Goal: Communication & Community: Answer question/provide support

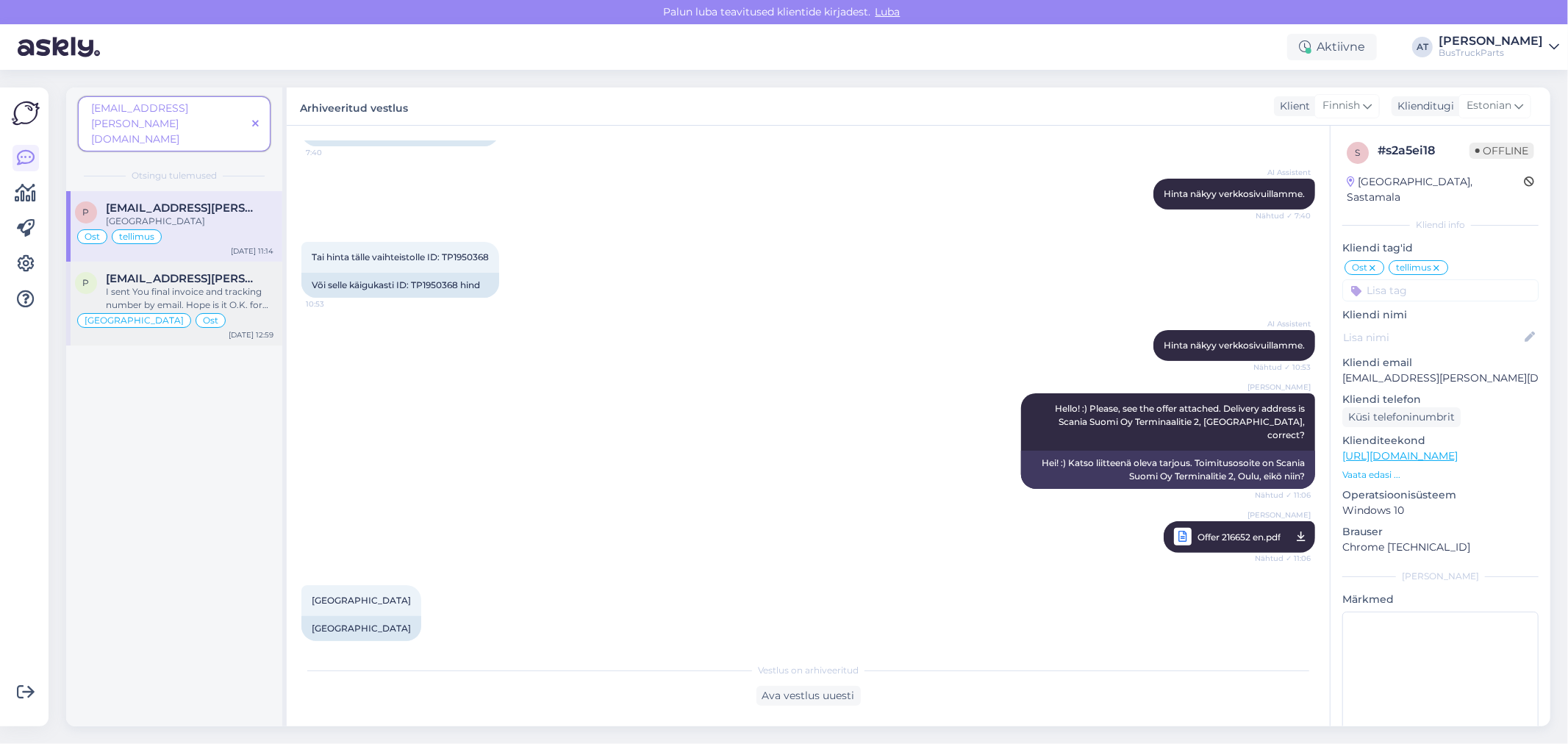
scroll to position [307, 0]
click at [253, 119] on icon at bounding box center [255, 124] width 6 height 11
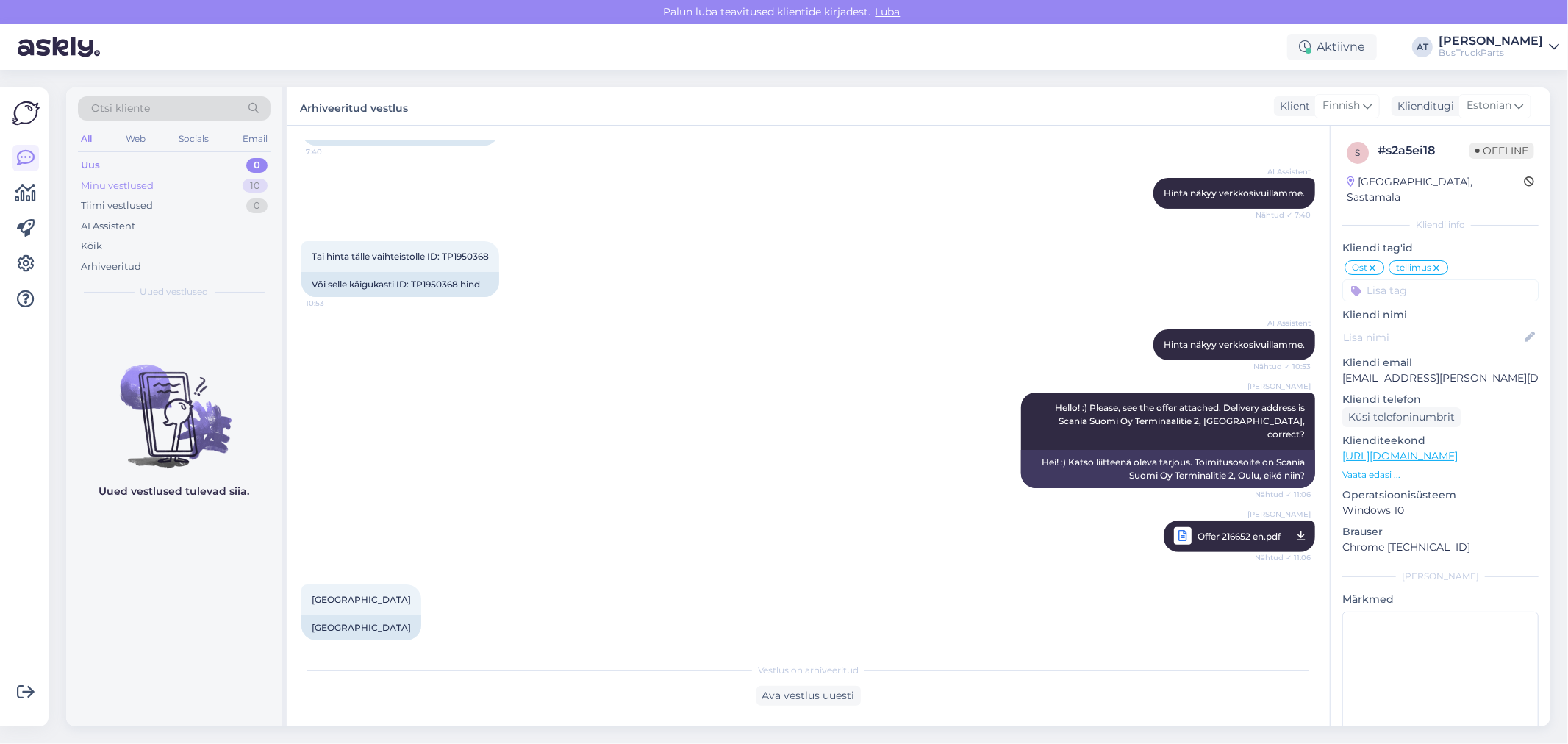
click at [148, 184] on div "Minu vestlused" at bounding box center [116, 186] width 72 height 14
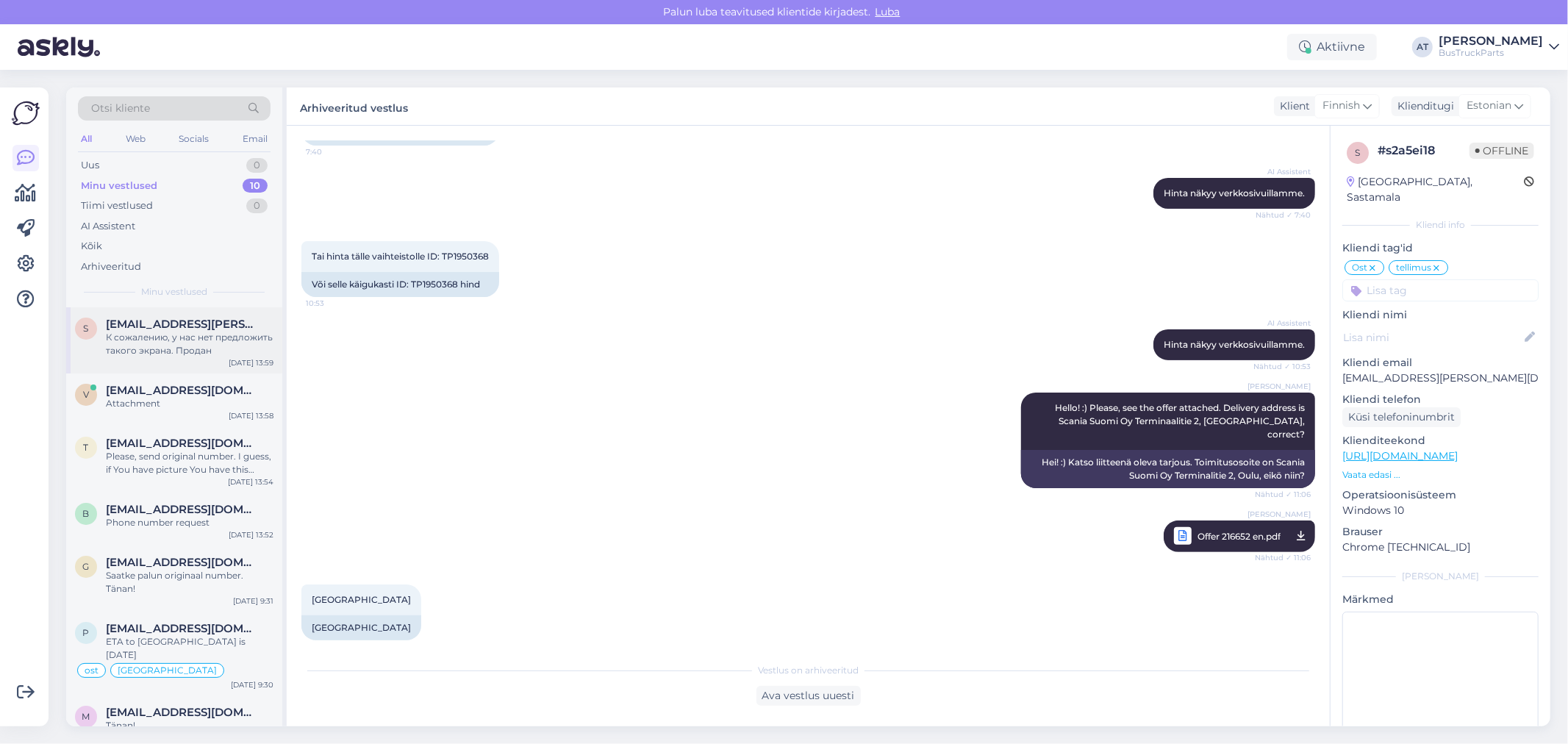
click at [182, 336] on div "К сожалению, у нас нет предложить такого экрана. Продан" at bounding box center [189, 345] width 167 height 27
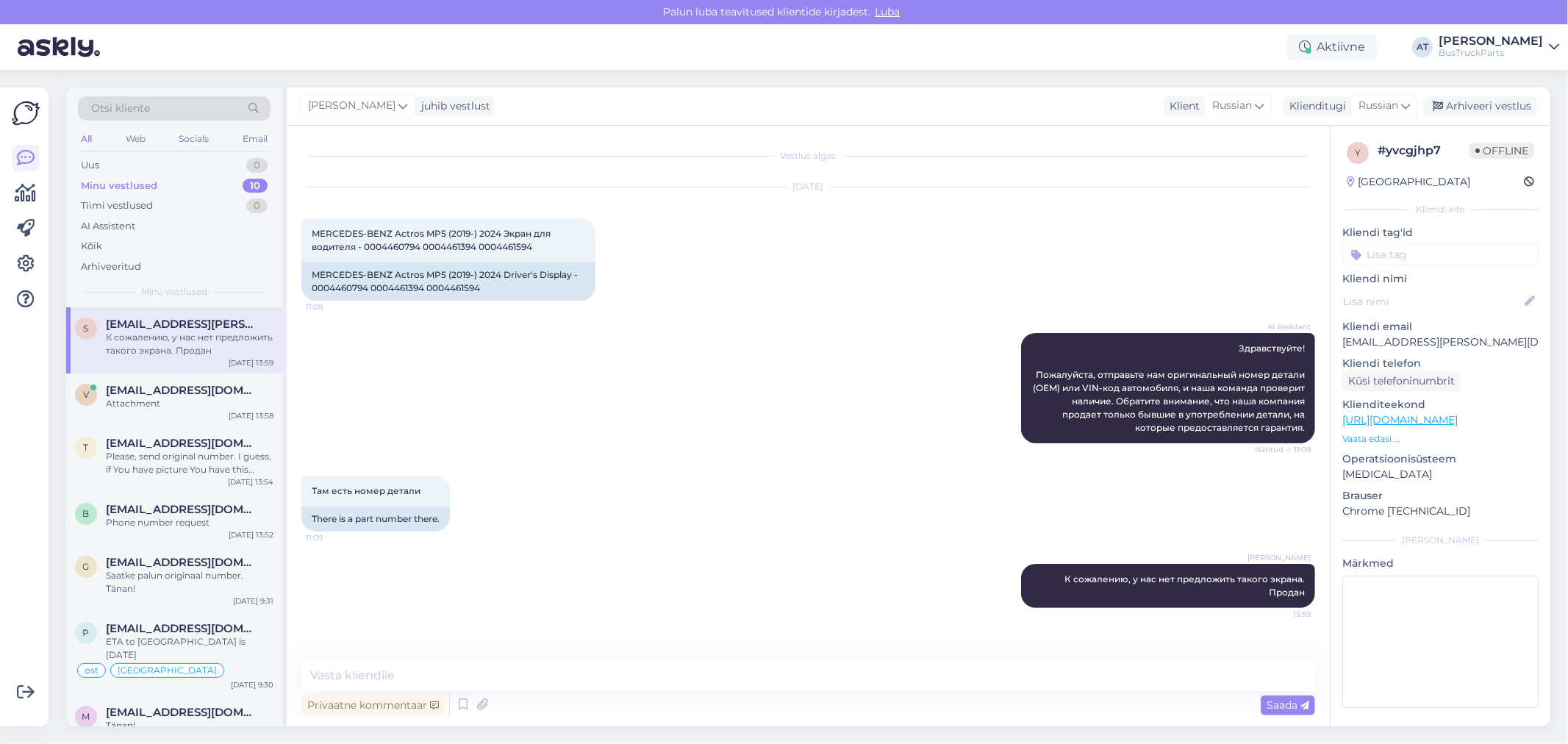
click at [869, 439] on div "AI Assistent Здравствуйте! Пожалуйста, отправьте нам оригинальный номер детали …" at bounding box center [808, 388] width 1014 height 142
click at [1487, 109] on div "Arhiveeri vestlus" at bounding box center [1480, 107] width 114 height 20
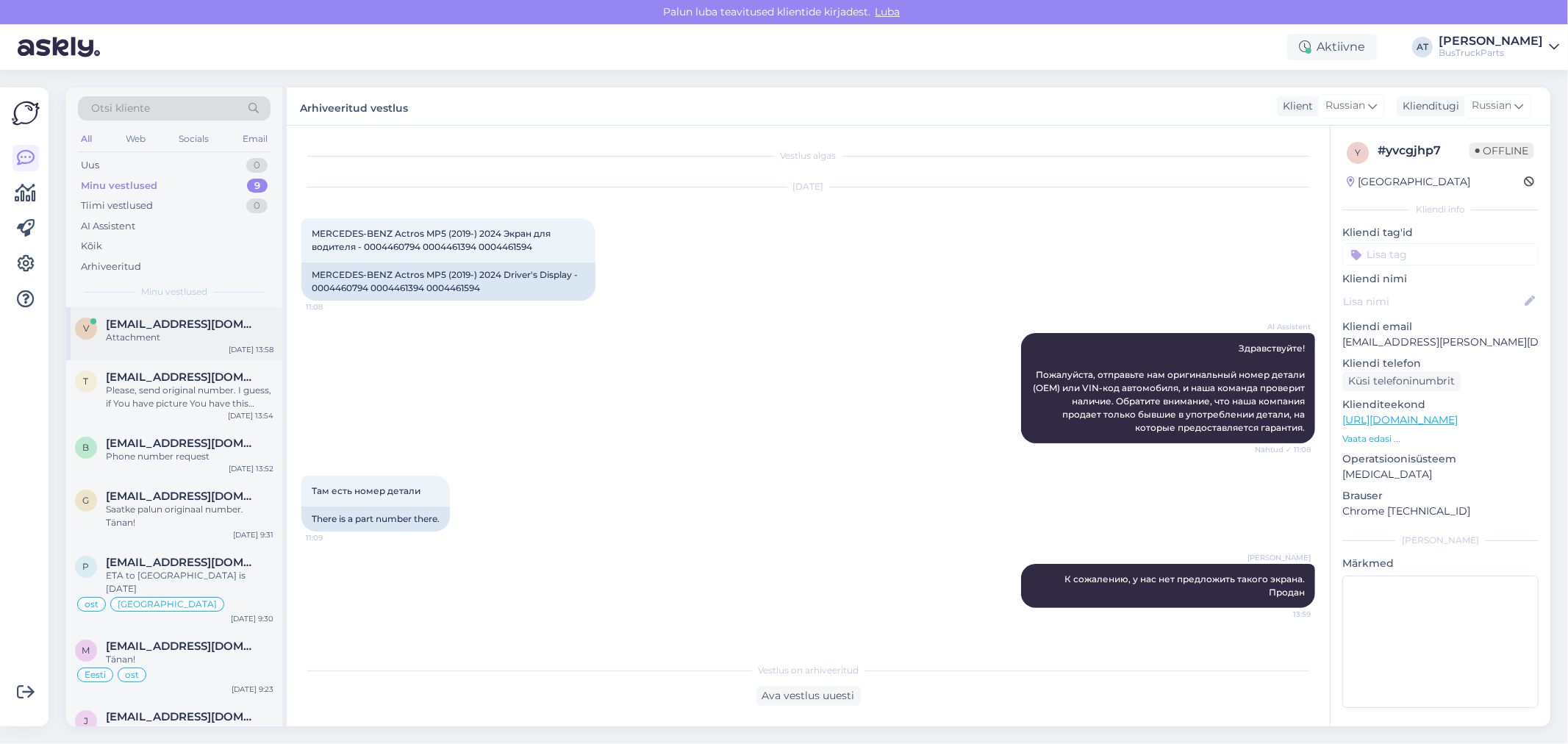
click at [147, 331] on div "Attachment" at bounding box center [189, 338] width 167 height 13
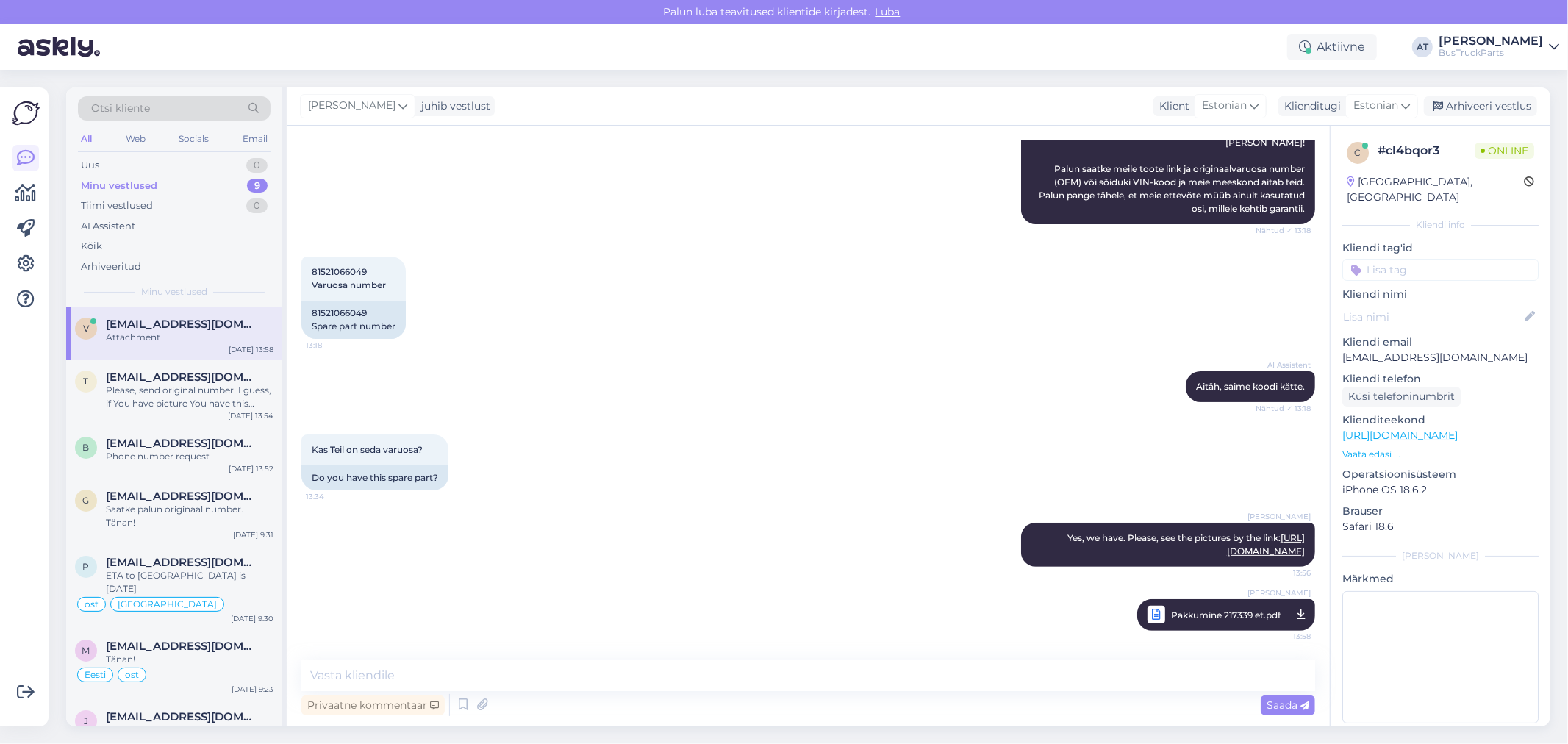
click at [772, 452] on div "Kas Teil on seda varuosa? 13:34 Do you have this spare part?" at bounding box center [808, 462] width 1014 height 89
drag, startPoint x: 1479, startPoint y: 345, endPoint x: 1342, endPoint y: 343, distance: 137.0
click at [1342, 350] on p "[EMAIL_ADDRESS][DOMAIN_NAME]" at bounding box center [1440, 357] width 196 height 15
copy p "[EMAIL_ADDRESS][DOMAIN_NAME]"
drag, startPoint x: 312, startPoint y: 295, endPoint x: 380, endPoint y: 302, distance: 68.4
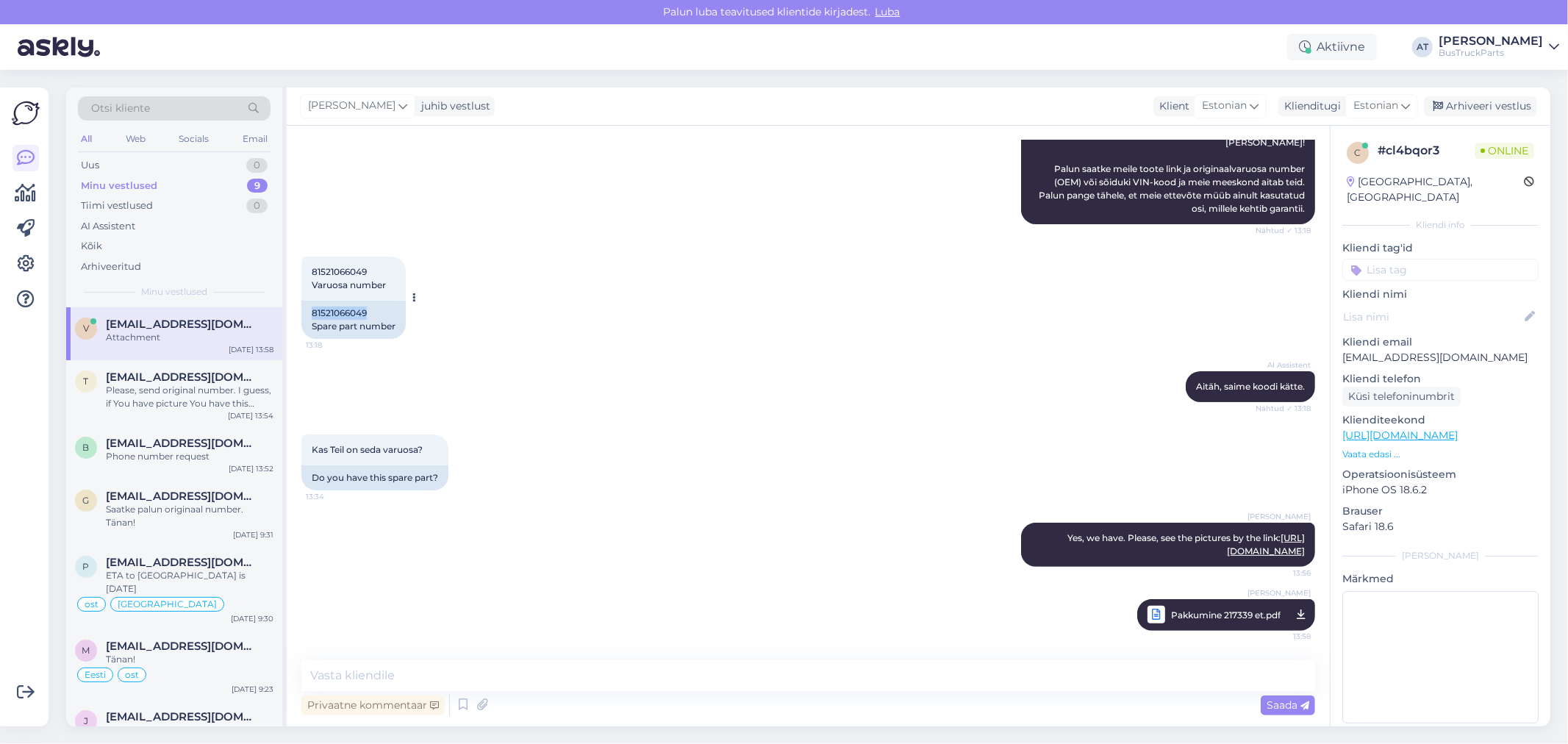
click at [380, 302] on div "81521066049 Spare part number" at bounding box center [354, 320] width 105 height 38
copy div "81521066049"
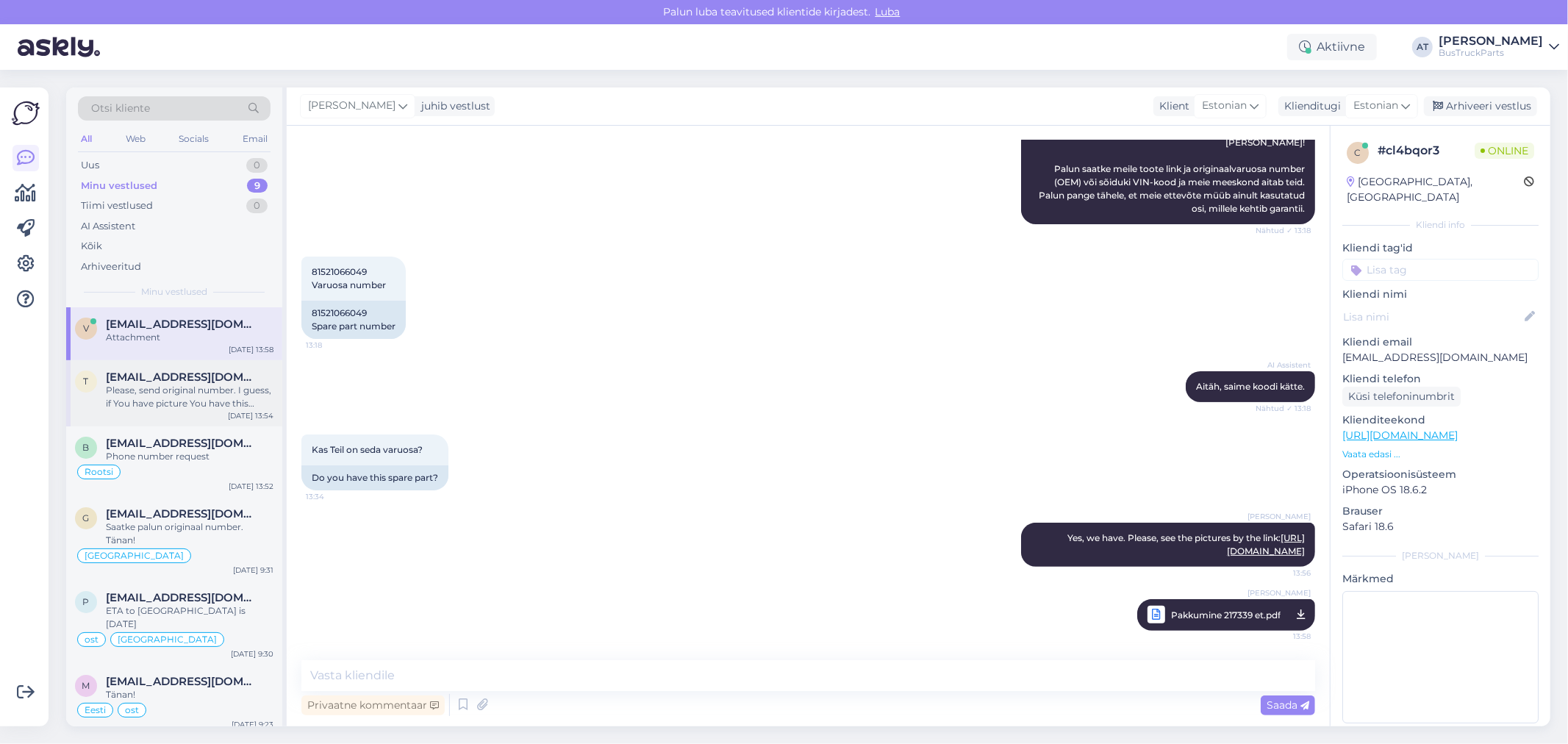
click at [160, 384] on div "Please, send original number. I guess, if You have picture You have this number…" at bounding box center [189, 398] width 167 height 27
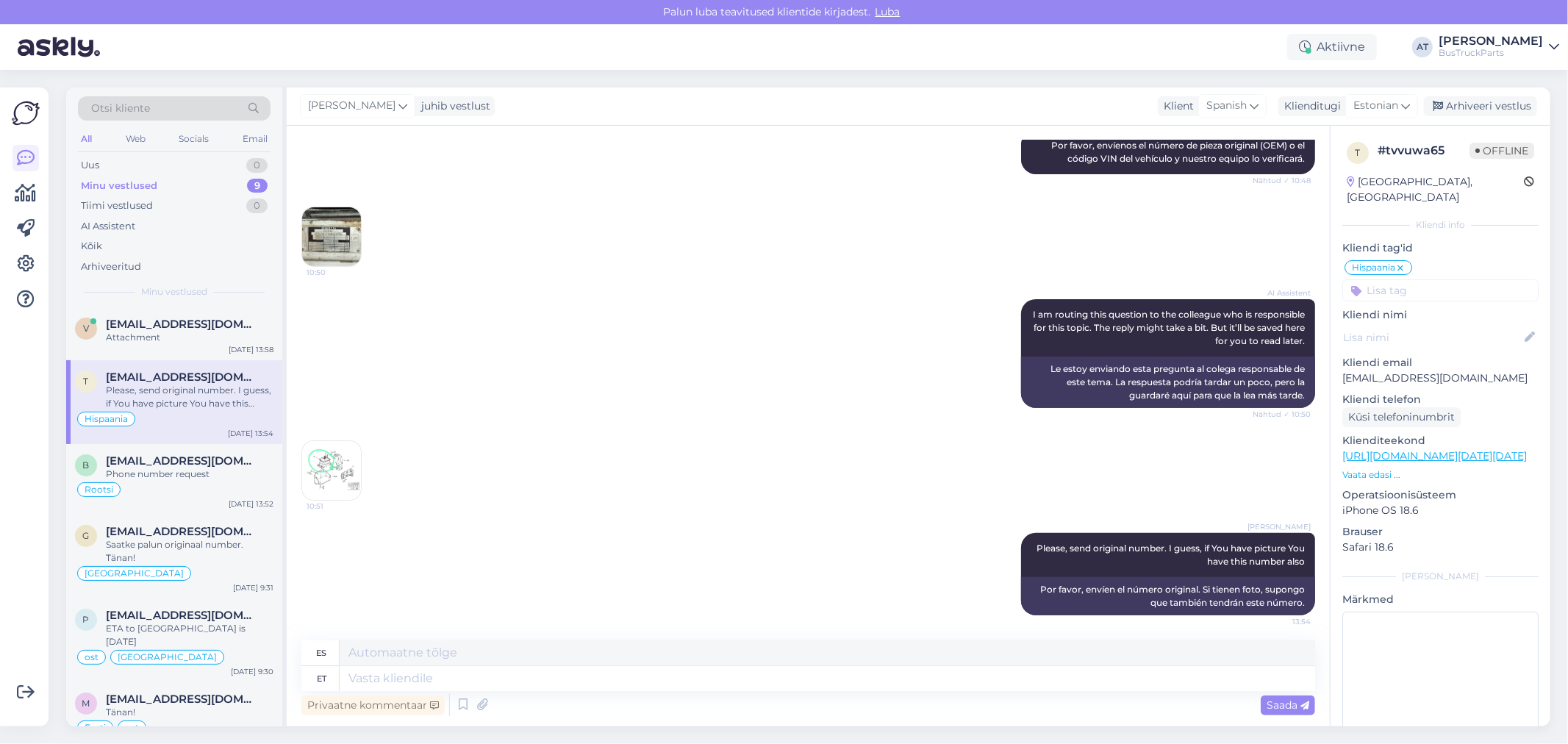
scroll to position [332, 0]
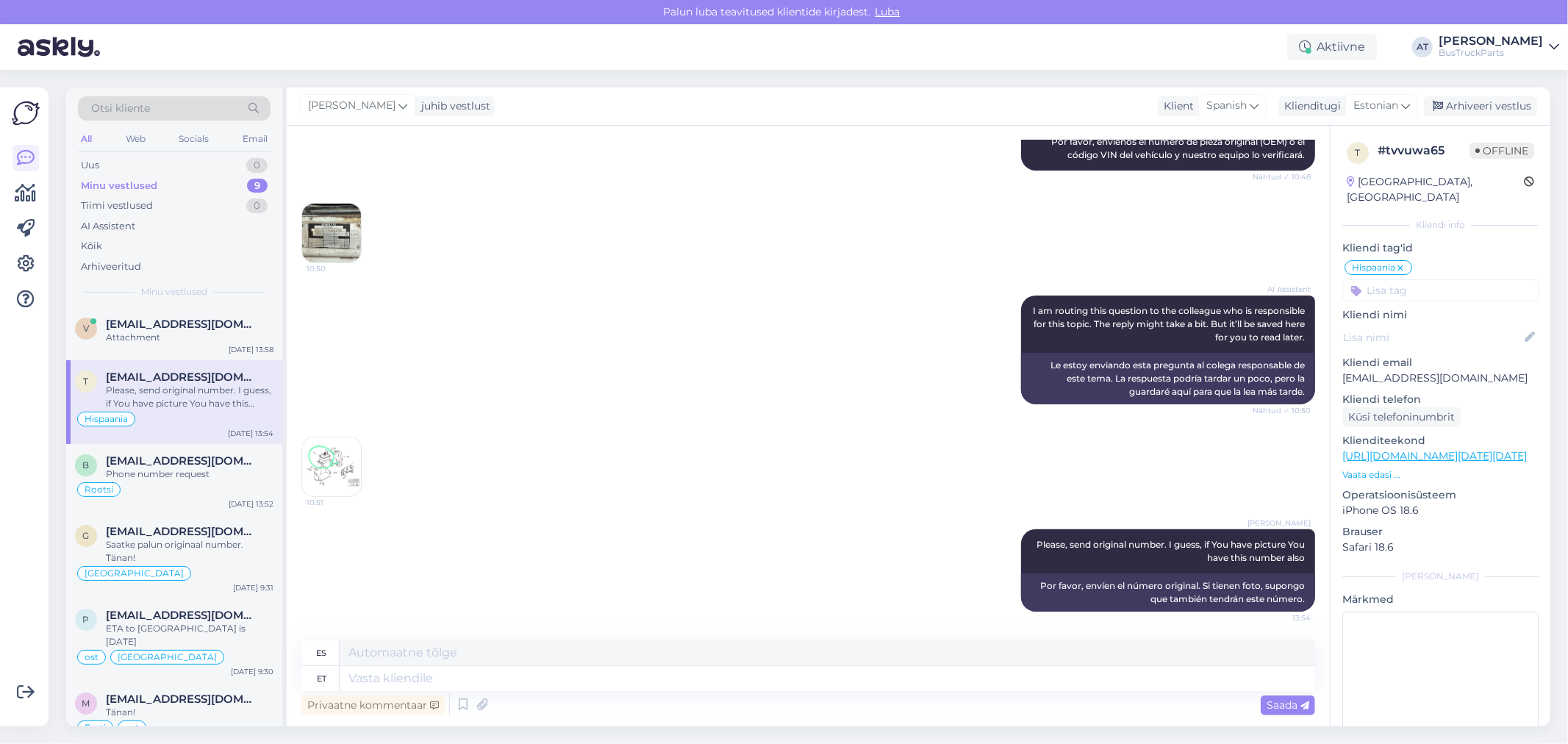
click at [343, 457] on img at bounding box center [332, 467] width 59 height 59
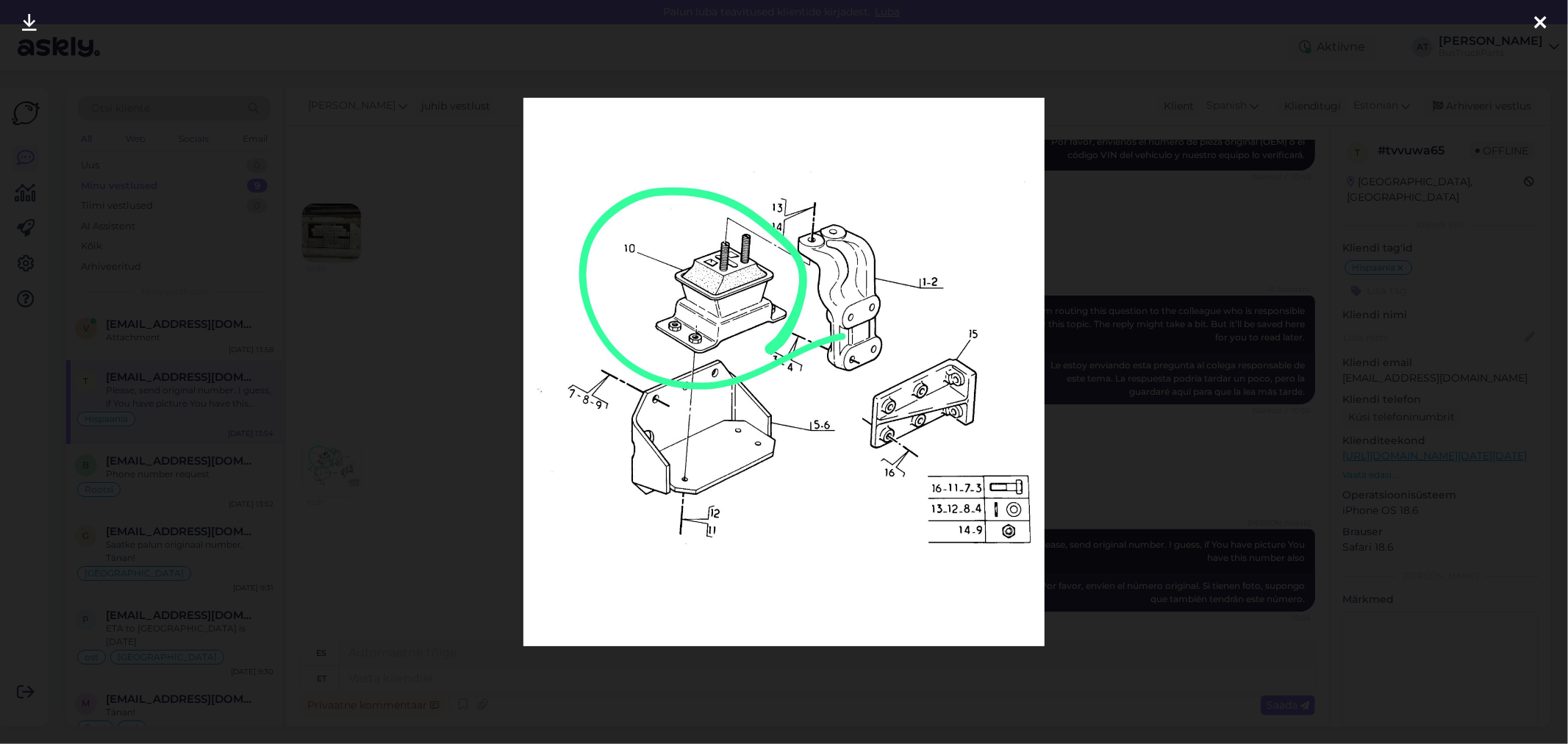
click at [476, 434] on div at bounding box center [784, 372] width 1568 height 744
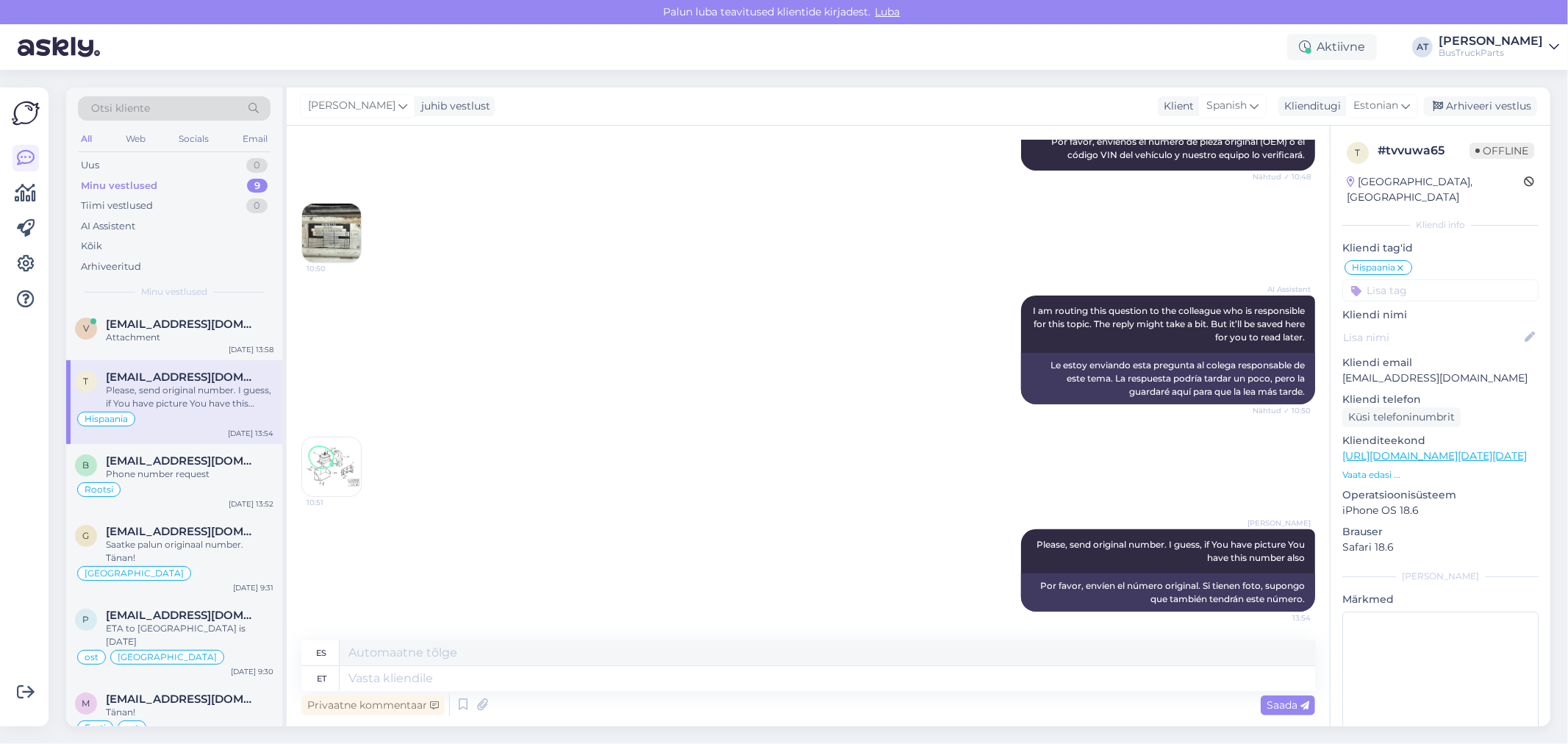
click at [340, 225] on img at bounding box center [332, 234] width 59 height 59
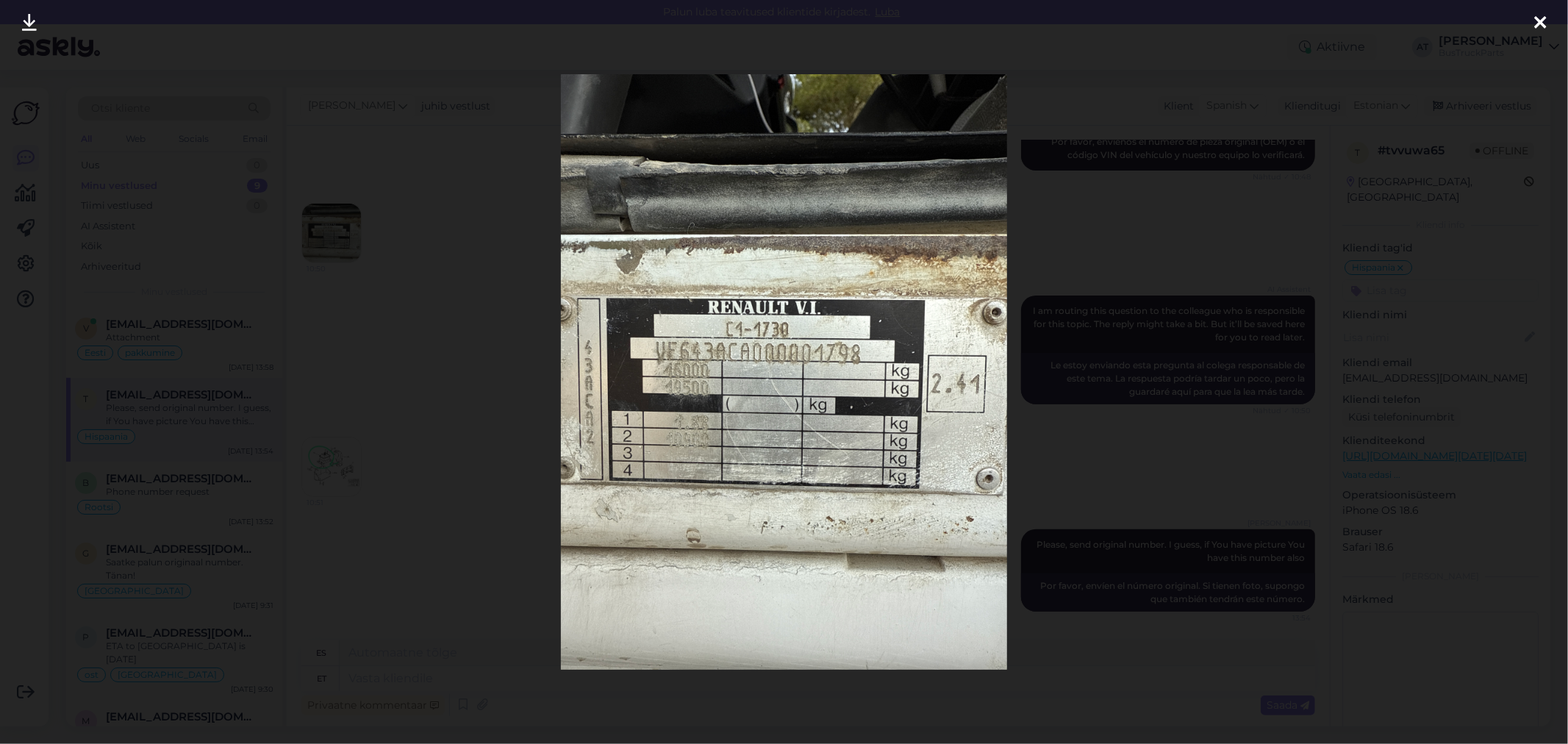
click at [1209, 313] on div at bounding box center [784, 372] width 1568 height 744
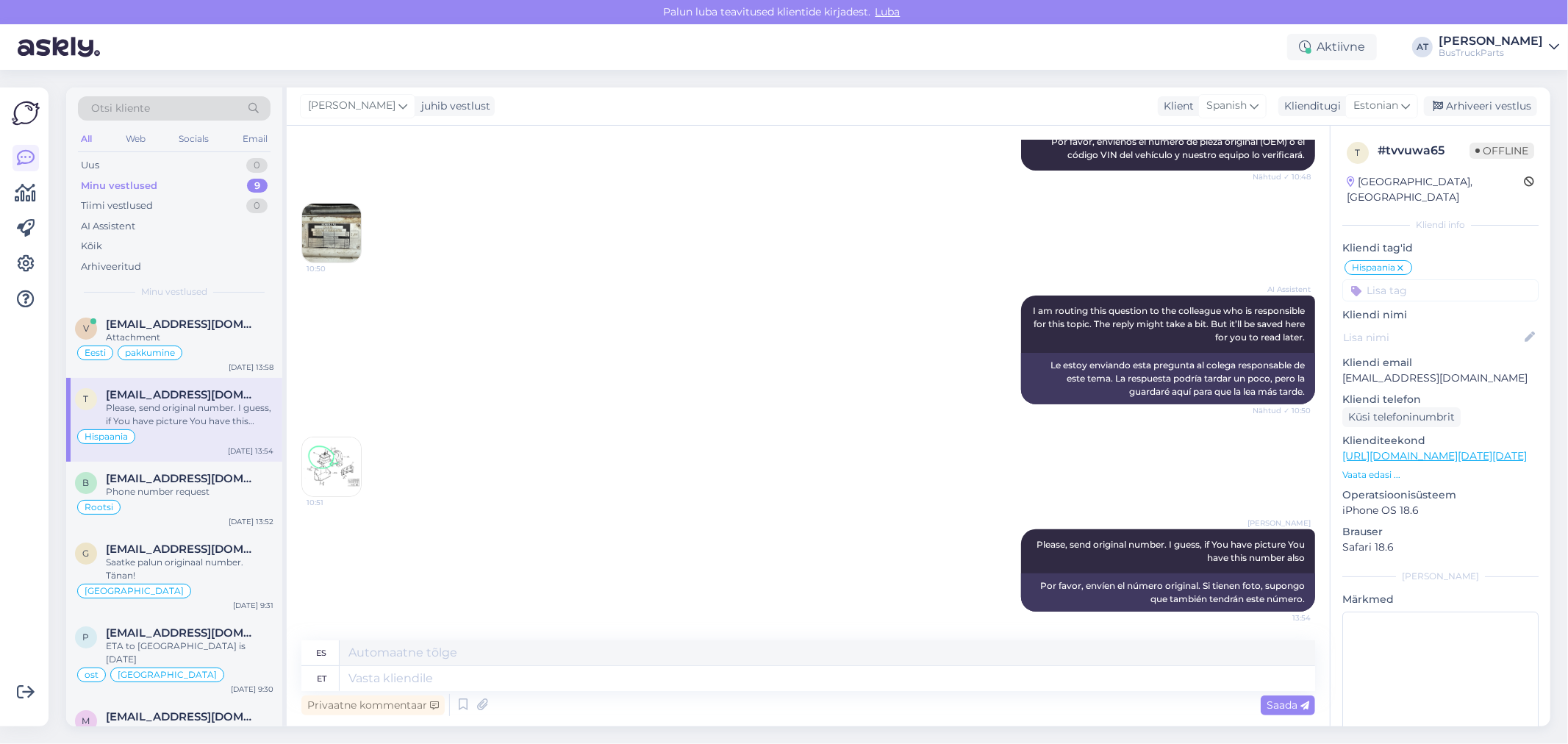
click at [331, 472] on img at bounding box center [332, 467] width 59 height 59
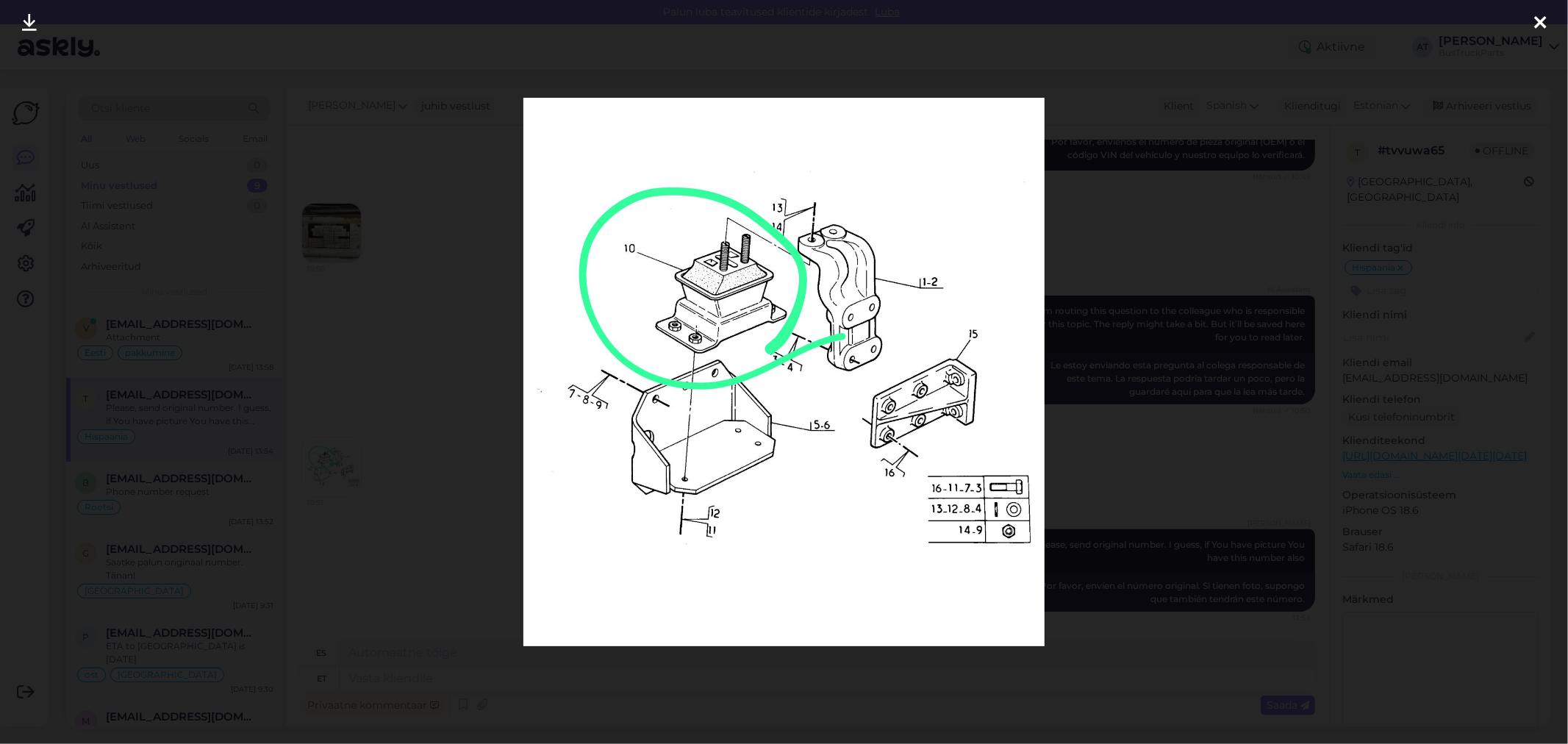
click at [1153, 468] on div at bounding box center [784, 372] width 1568 height 744
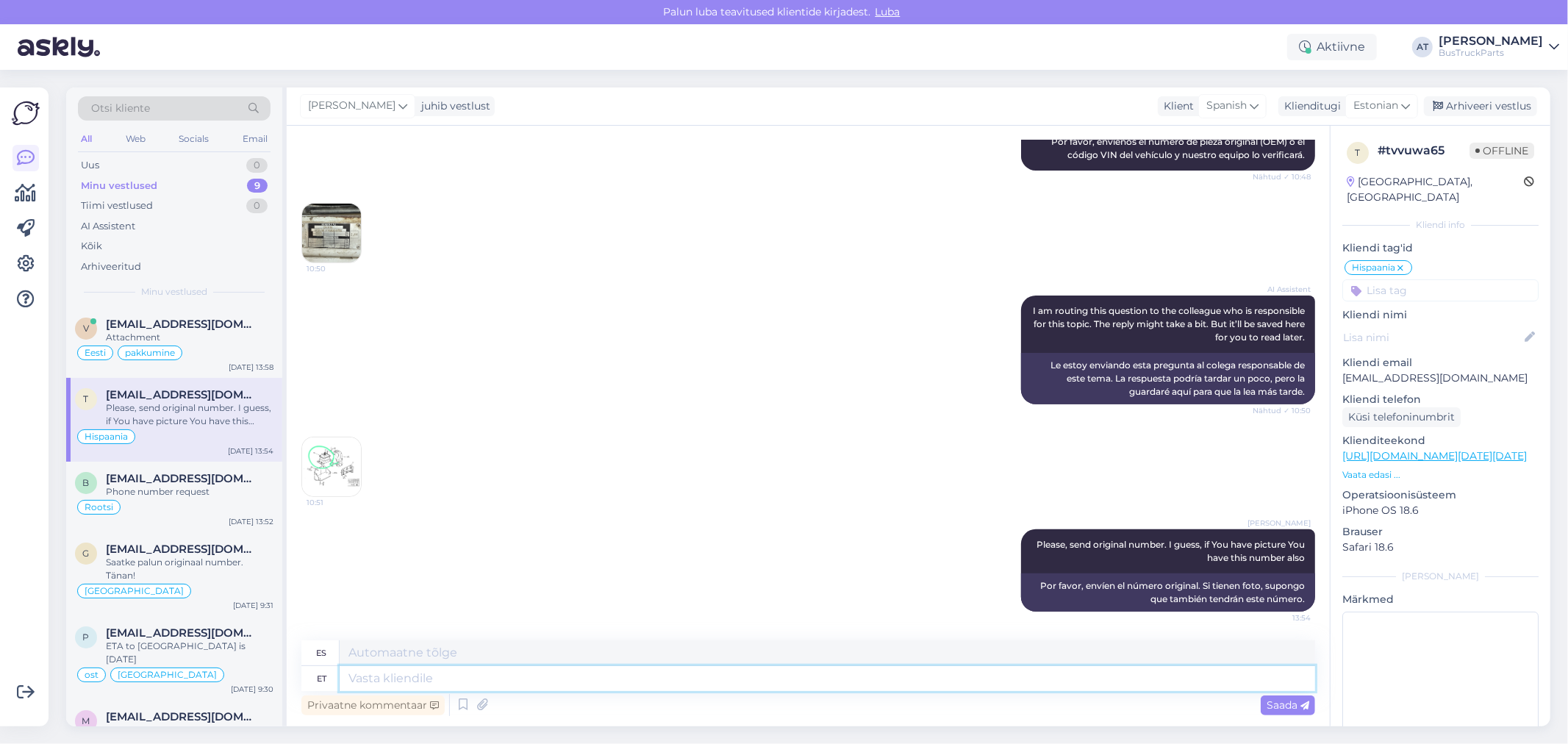
drag, startPoint x: 724, startPoint y: 680, endPoint x: 725, endPoint y: 697, distance: 17.0
click at [725, 687] on textarea at bounding box center [828, 679] width 976 height 25
type textarea "I"
type textarea "I found"
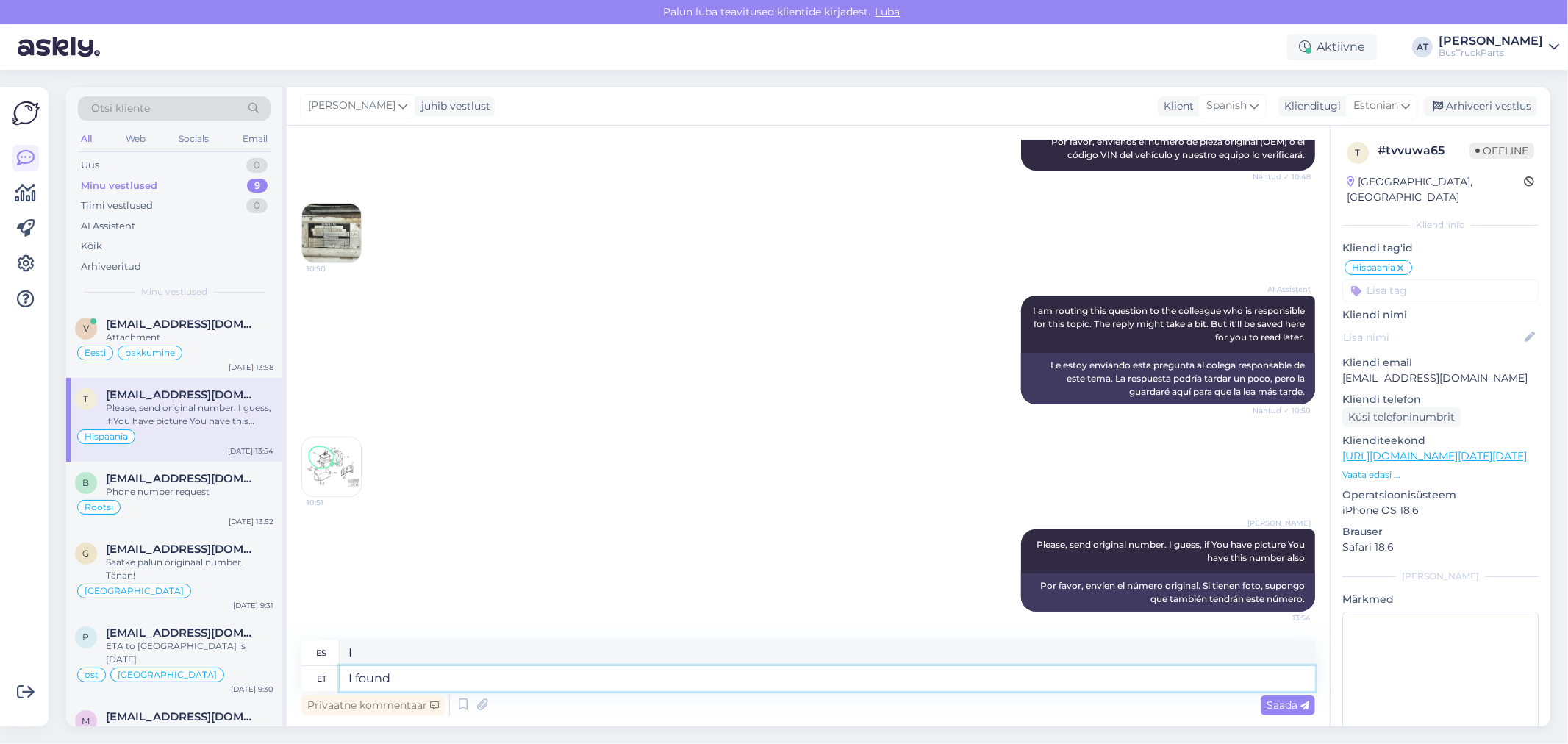
type textarea "Lo encontré"
type textarea "I found original n"
type textarea "Encontré el original"
type textarea "I found original number uin"
type textarea "Encontré el número original"
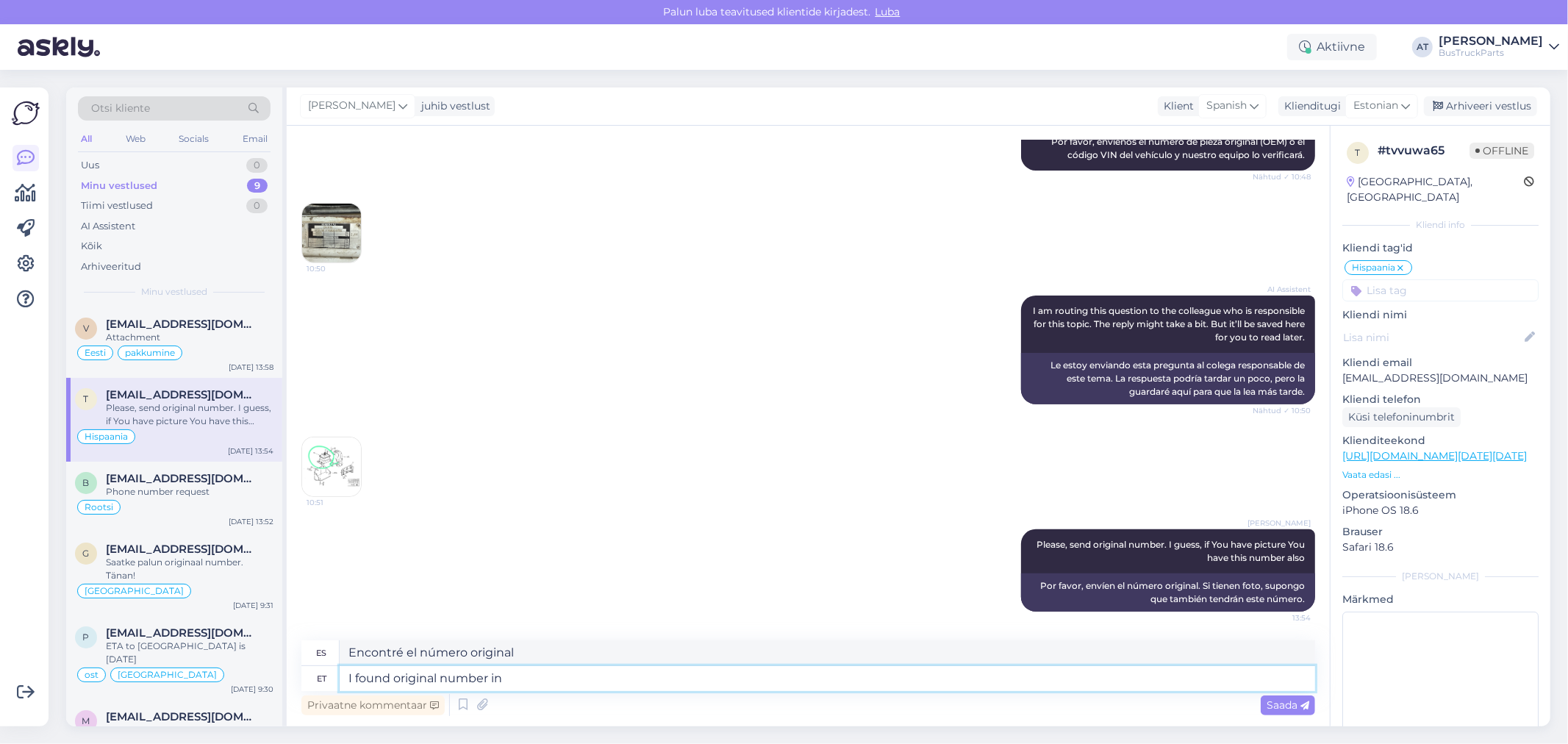
type textarea "I found original number in R"
type textarea "Encontré el número original en"
type textarea "I found original number in Renault"
type textarea "Encontré el número original en Renault."
type textarea "I found original number in Renault program."
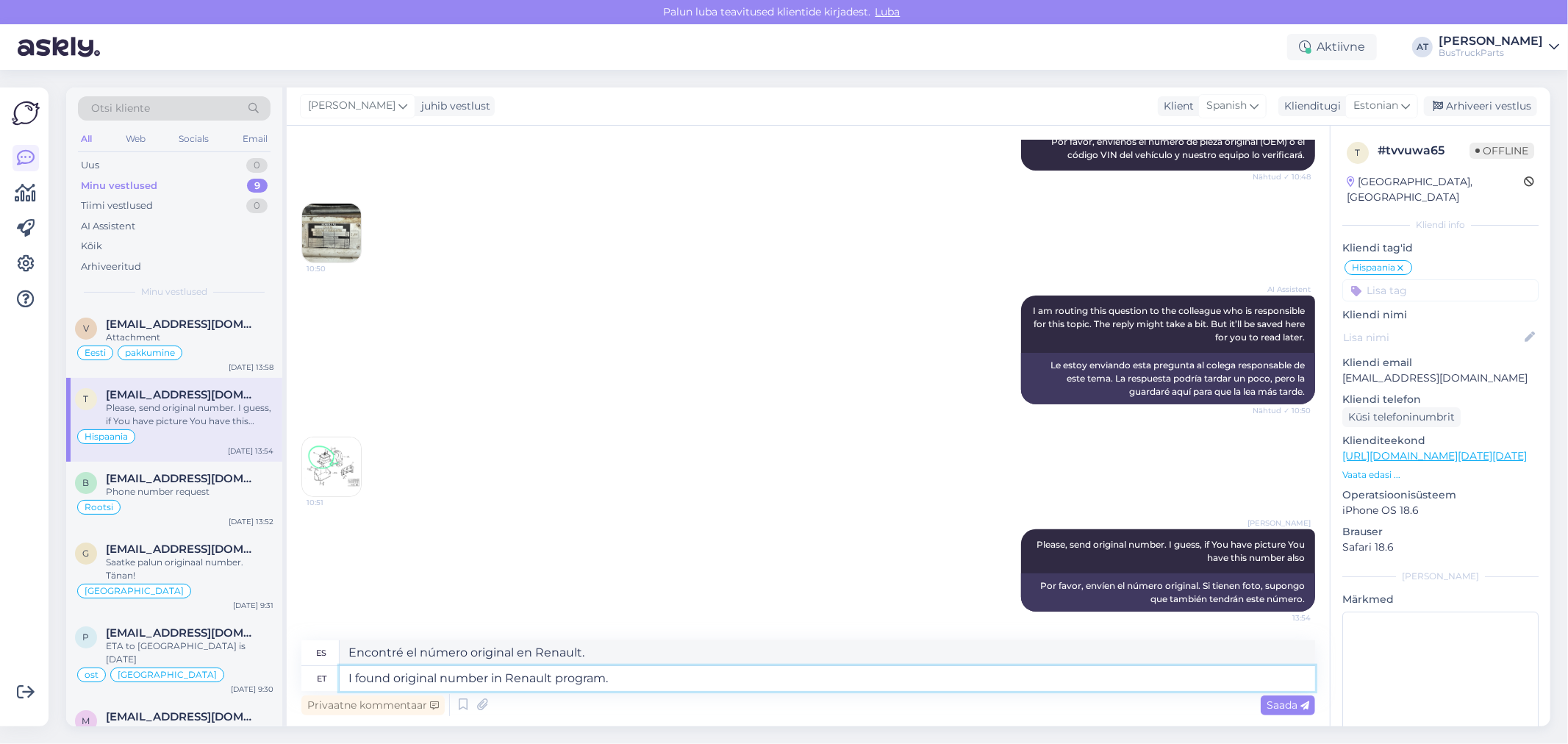
type textarea "Encontré el número original en el programa de Renault."
click at [342, 459] on img at bounding box center [332, 467] width 59 height 59
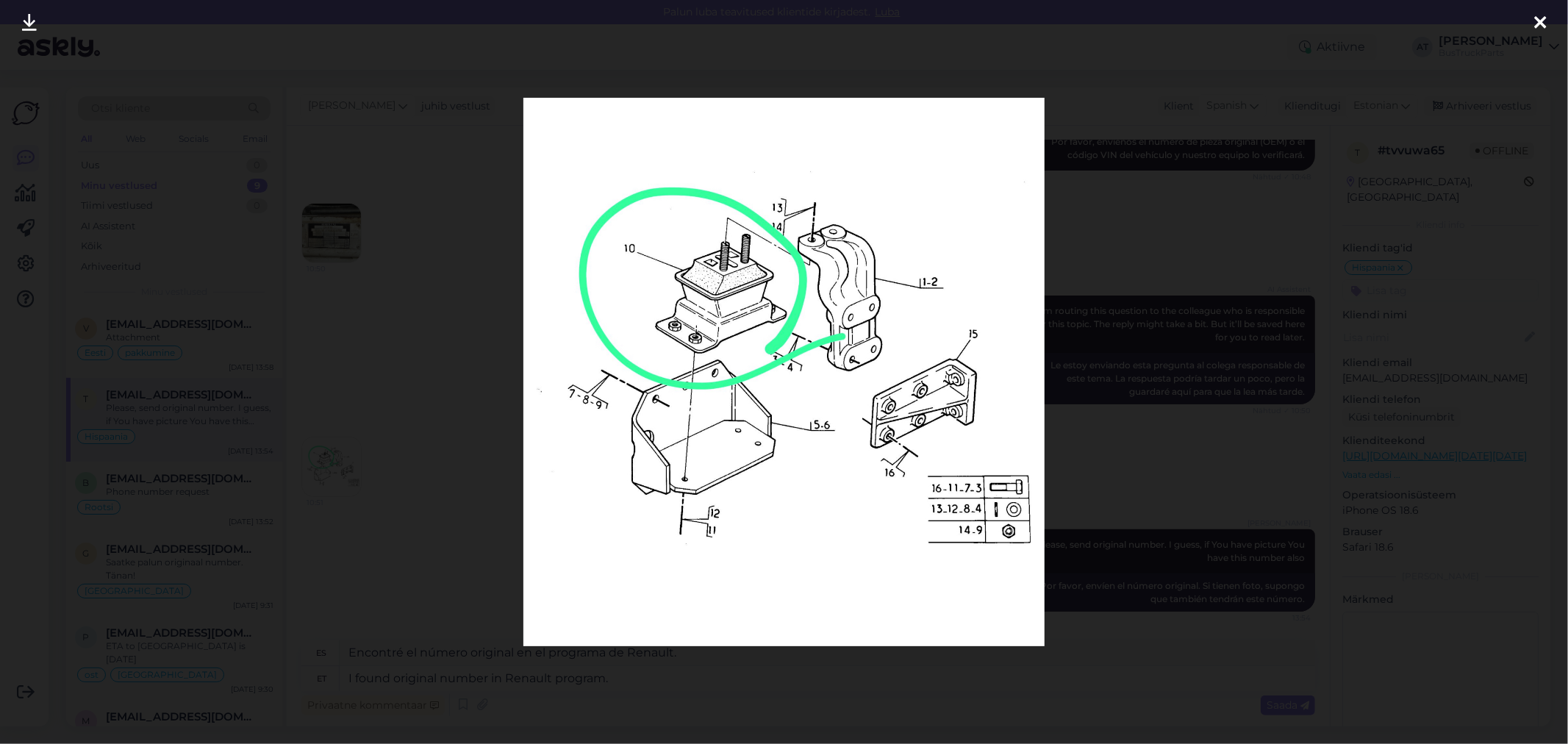
click at [1072, 346] on div at bounding box center [784, 372] width 1568 height 744
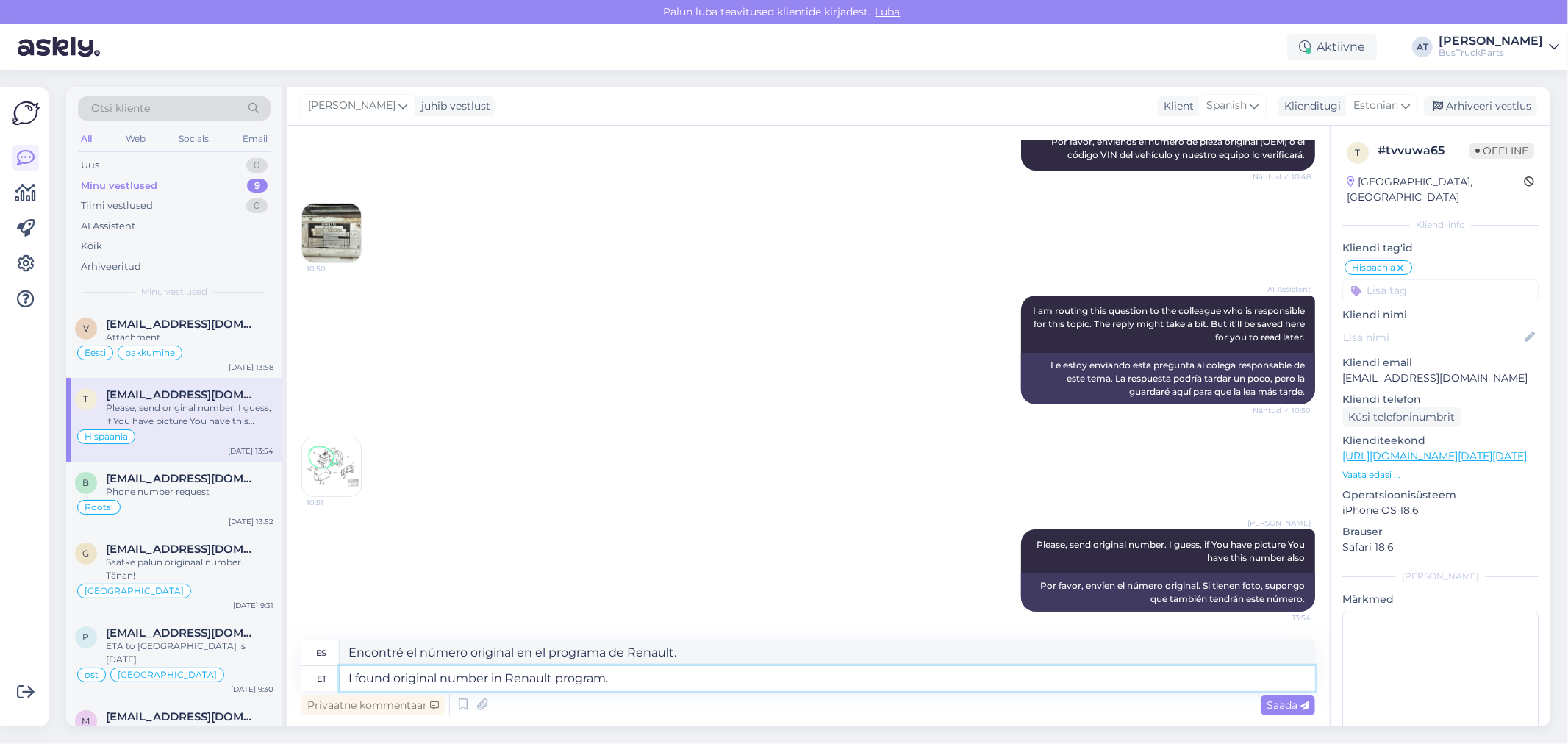
click at [626, 675] on textarea "I found original number in Renault program." at bounding box center [828, 679] width 976 height 25
type textarea "I found original number in Renault program. Unfortunately, w"
type textarea "Encontré el número original en el programa Renault. Lamentablemente,"
type textarea "I found original number in Renault program. Unfortunately, we"
type textarea "Encontré el número original en el programa Renault. Desafortunadamente,..."
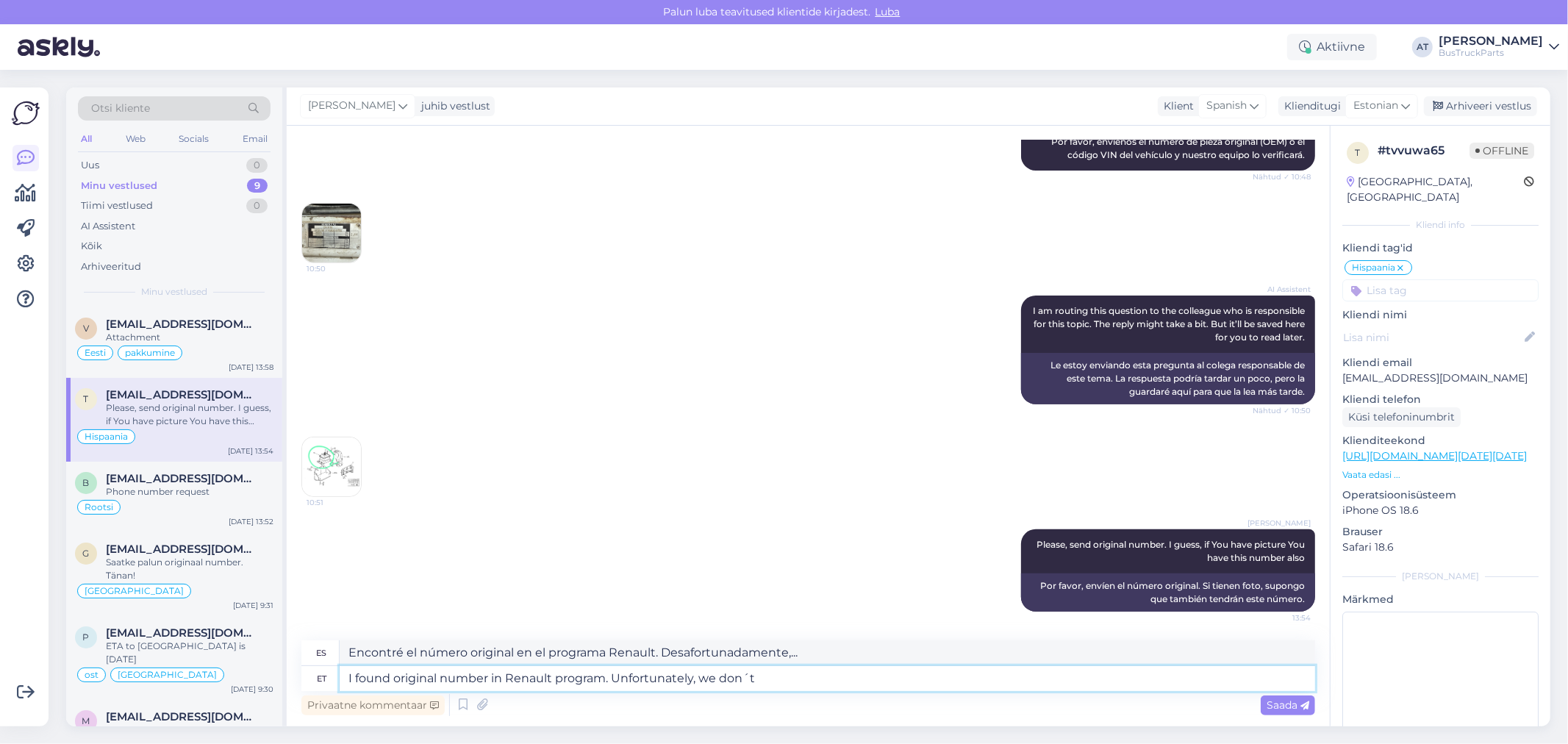
type textarea "I found original number in Renault program. Unfortunately, we don´t h"
type textarea "Encontré el número original en el programa Renault. Lamentablemente, no lo tene…"
type textarea "I found original number in Renault program. Unfortunately, we don´t have such s…"
type textarea "Encontré el número original en el programa Renault. Lamentablemente, no tenemos…"
type textarea "I found original number in Renault program. Unfortunately, we don´t have such s…"
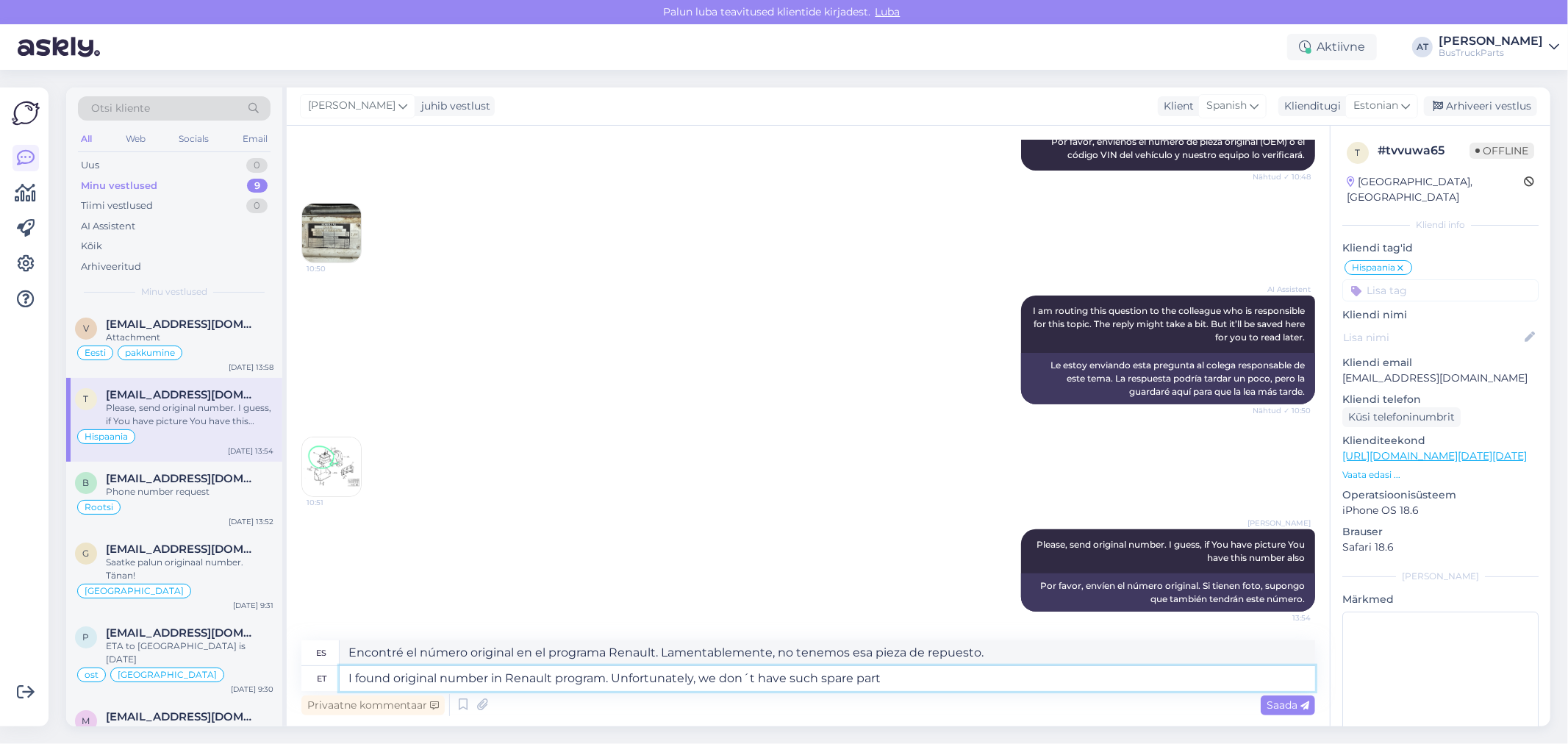
type textarea "Encontré el número original en el programa Renault. Lamentablemente, no tenemos…"
type textarea "I found original number in Renault program. Unfortunately, we don´t have such s…"
type textarea "Encontré el número original en el programa Renault. Lamentablemente, no tenemos…"
type textarea "I found original number in Renault program. Unfortunately, we don´t have such s…"
type textarea "Encontré el número original en el programa Renault. Lamentablemente, no tenemos…"
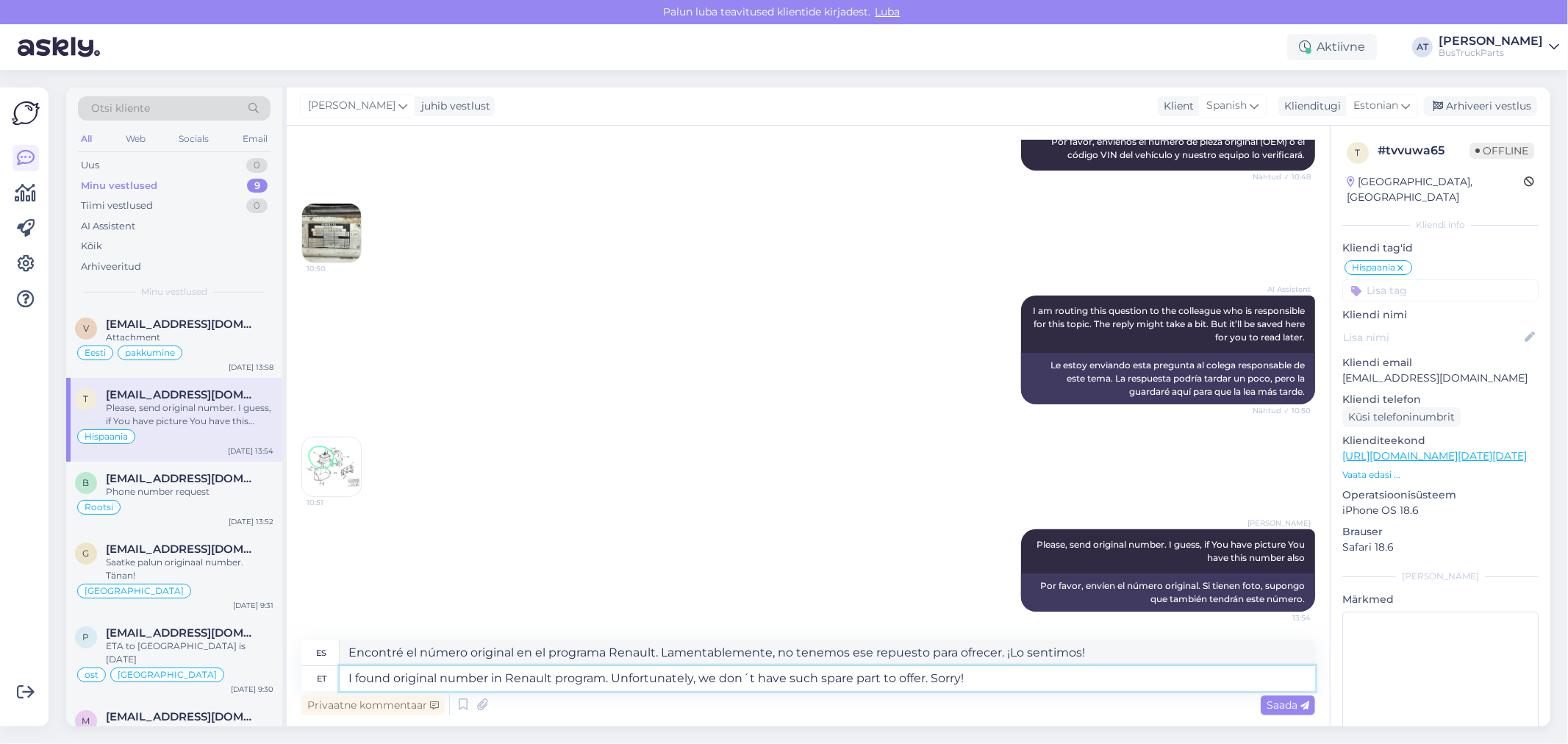
type textarea "I found original number in Renault program. Unfortunately, we don´t have such s…"
click at [1001, 682] on textarea "I found original number in Renault program. Unfortunately, we don´t have such s…" at bounding box center [828, 679] width 976 height 25
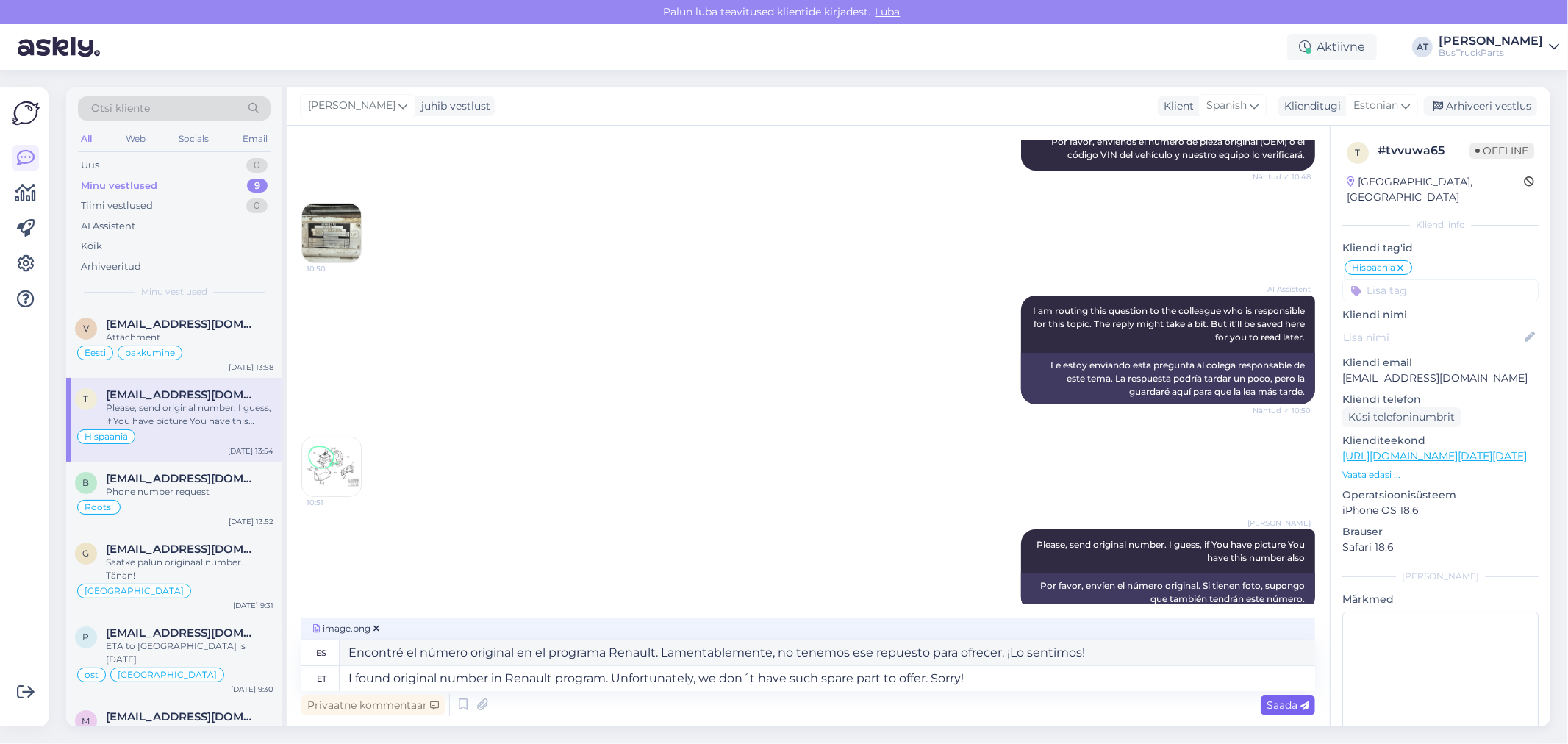
click at [1287, 707] on span "Saada" at bounding box center [1289, 706] width 43 height 13
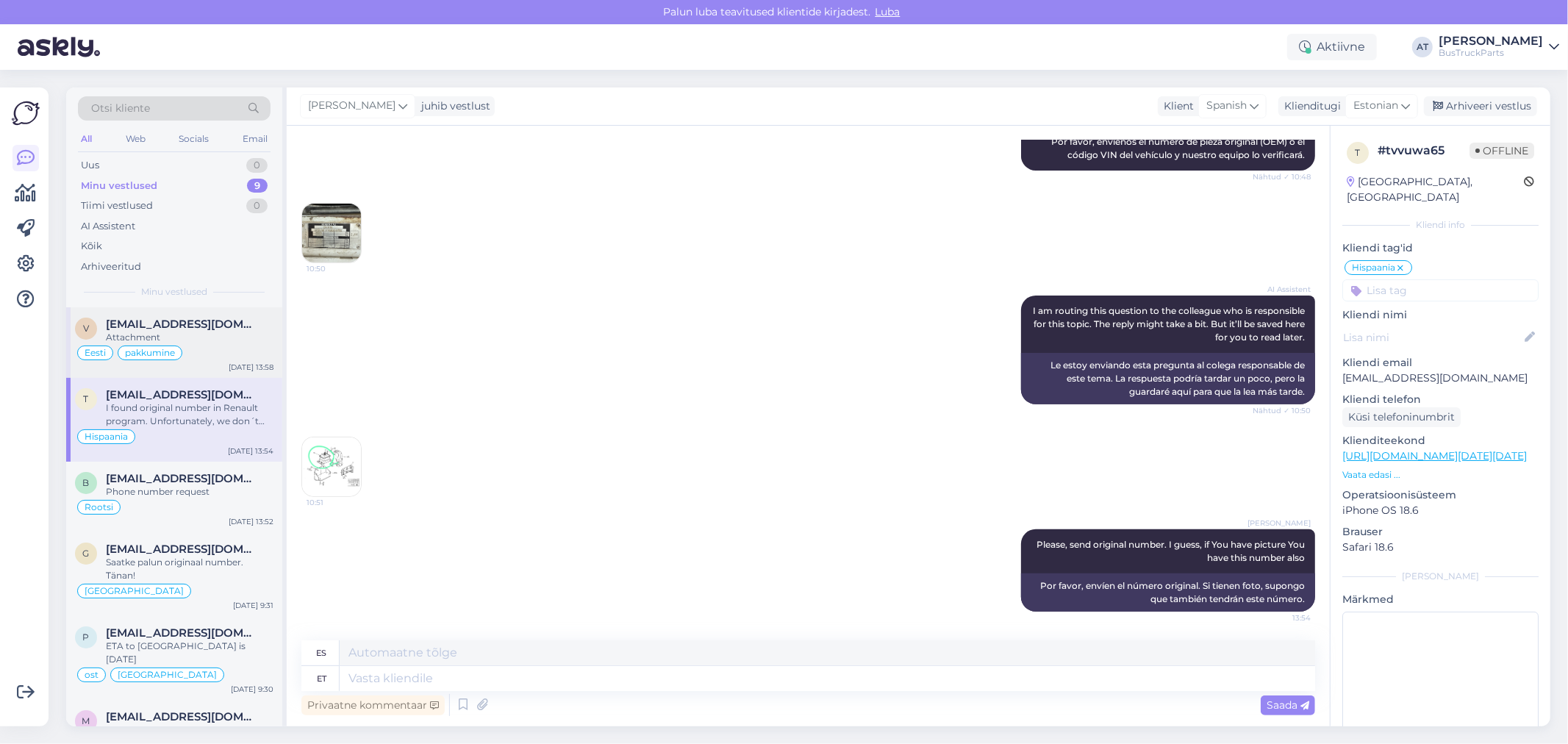
scroll to position [553, 0]
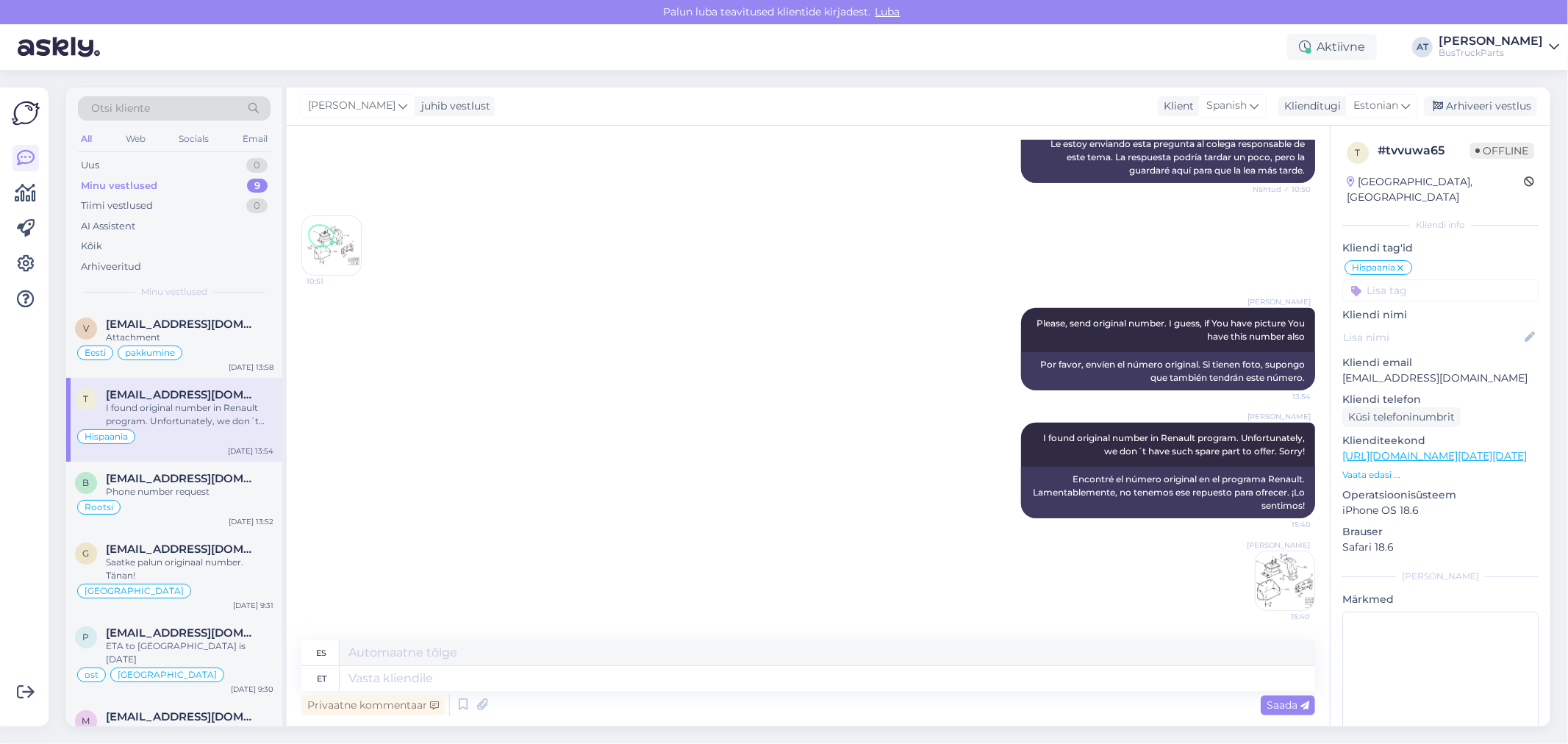
drag, startPoint x: 777, startPoint y: 458, endPoint x: 763, endPoint y: 450, distance: 16.1
click at [777, 457] on div "[PERSON_NAME] I found original number in Renault program. Unfortunately, we don…" at bounding box center [808, 517] width 1014 height 220
click at [1498, 106] on div "Arhiveeri vestlus" at bounding box center [1480, 107] width 114 height 20
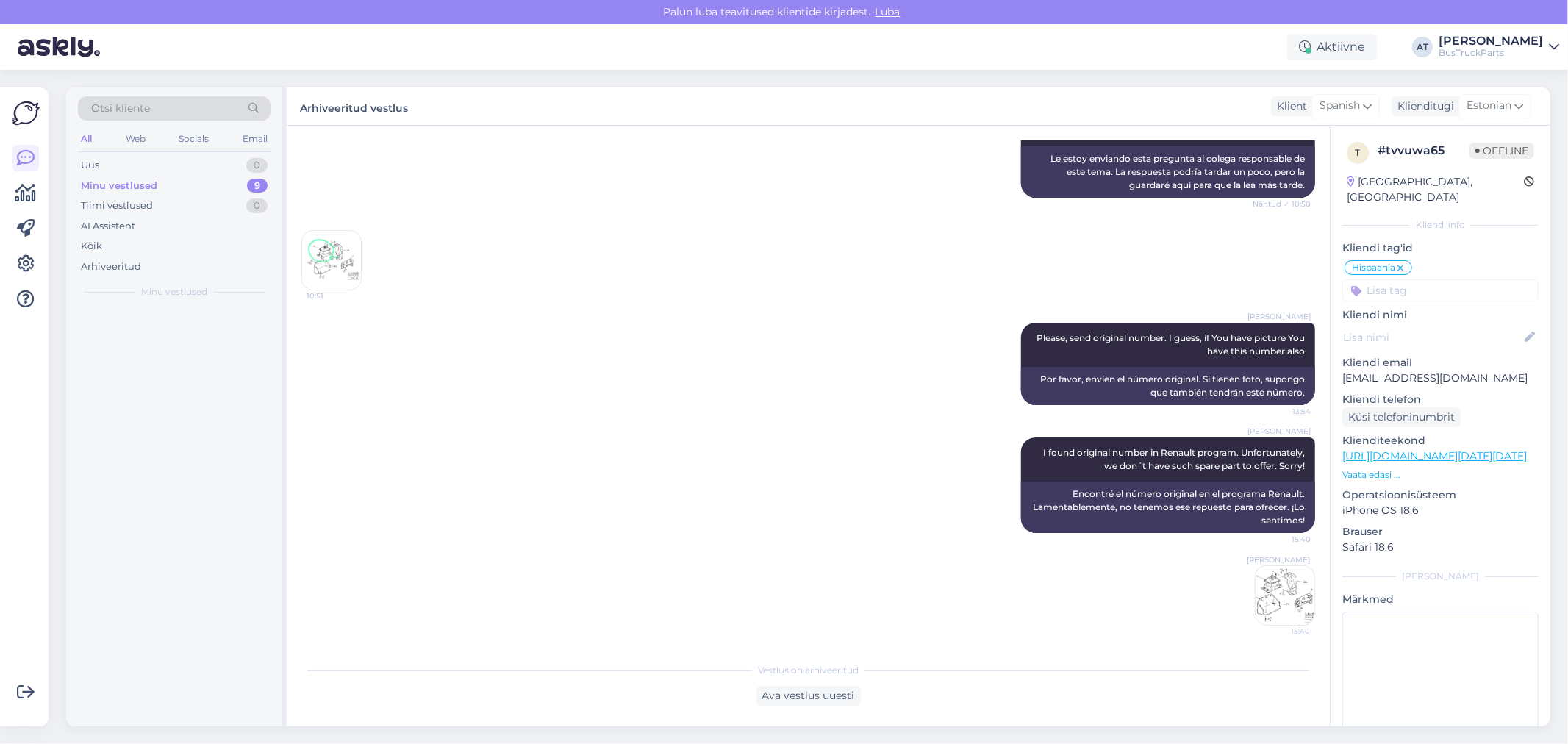
scroll to position [538, 0]
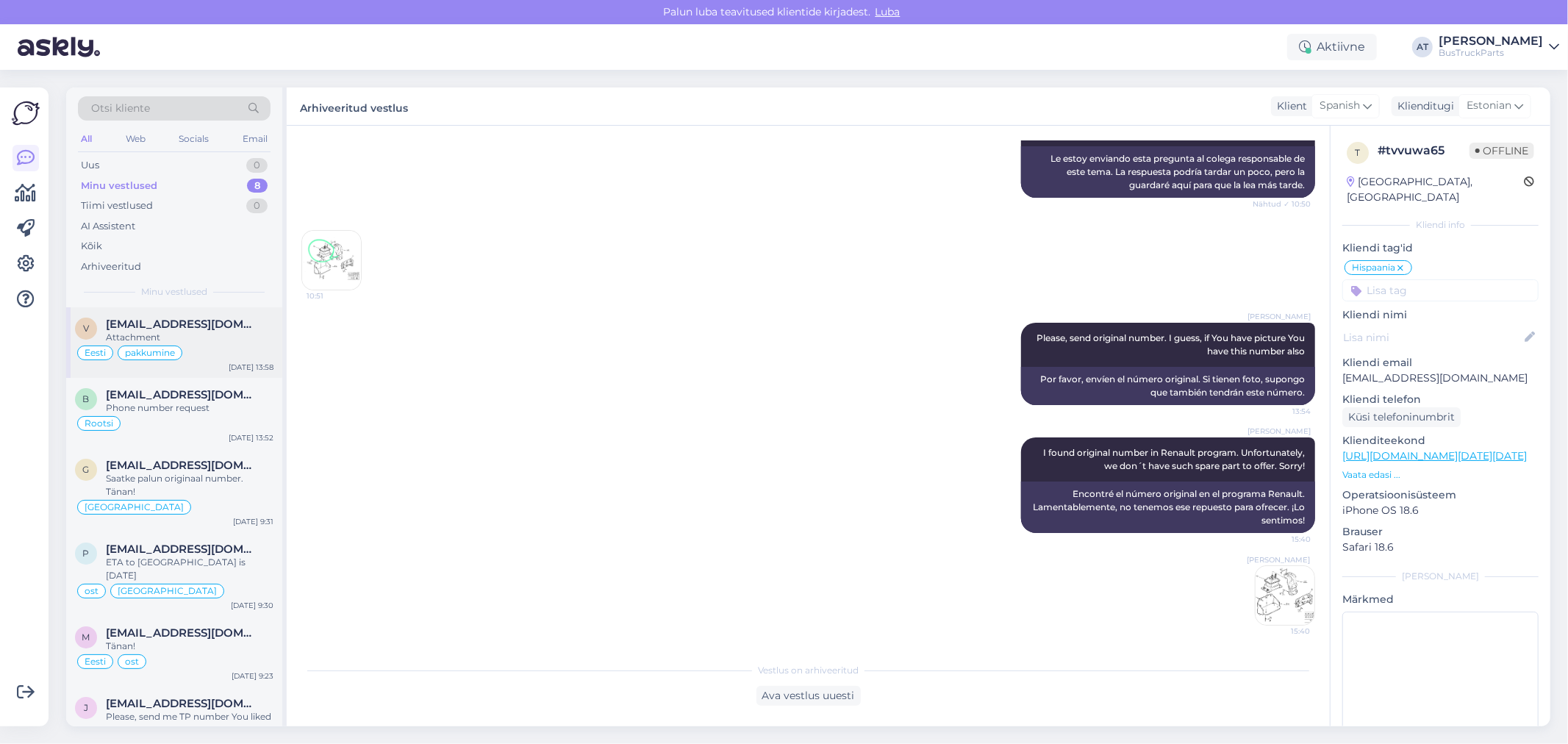
click at [210, 328] on span "[EMAIL_ADDRESS][DOMAIN_NAME]" at bounding box center [182, 324] width 153 height 13
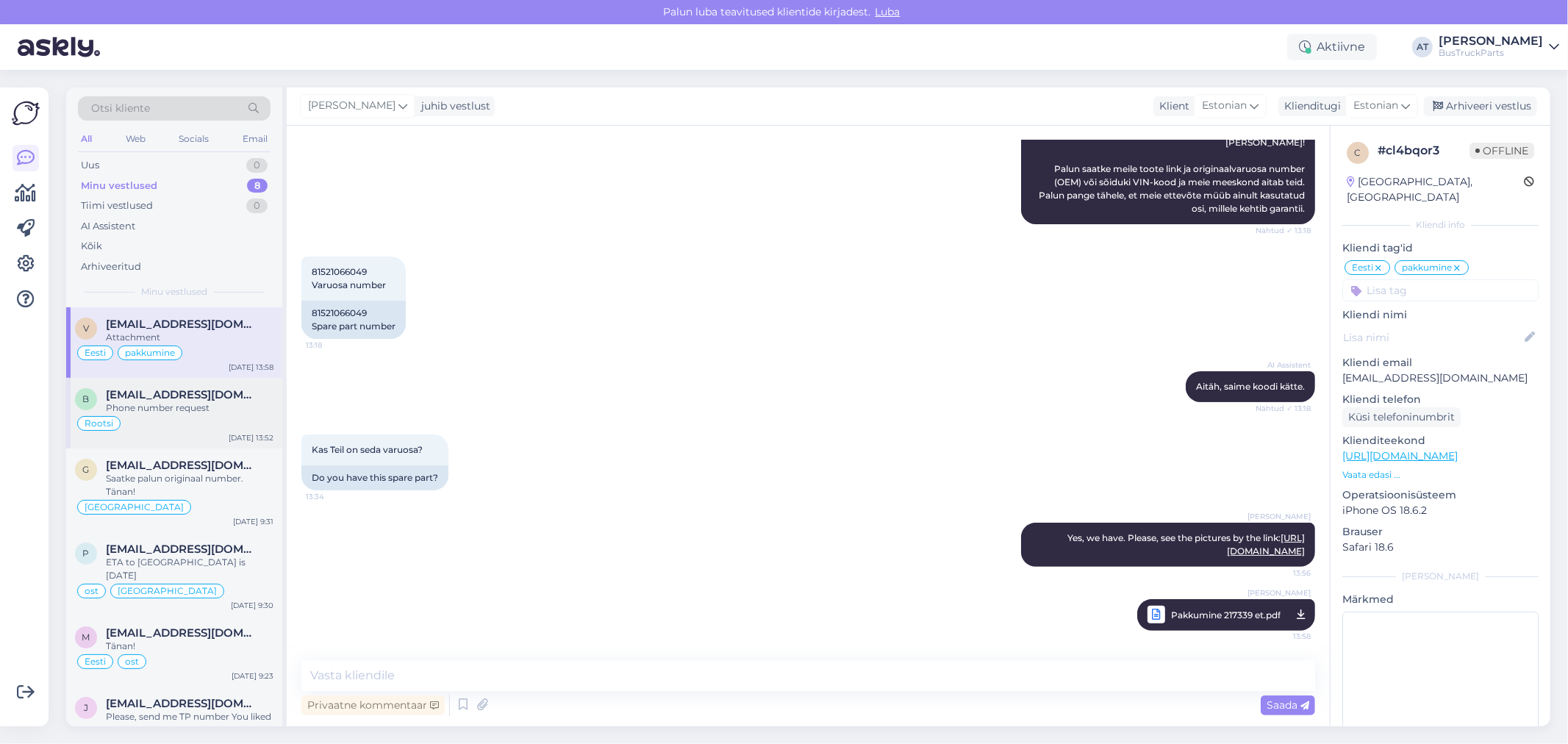
click at [213, 393] on span "[EMAIL_ADDRESS][DOMAIN_NAME]" at bounding box center [182, 395] width 153 height 13
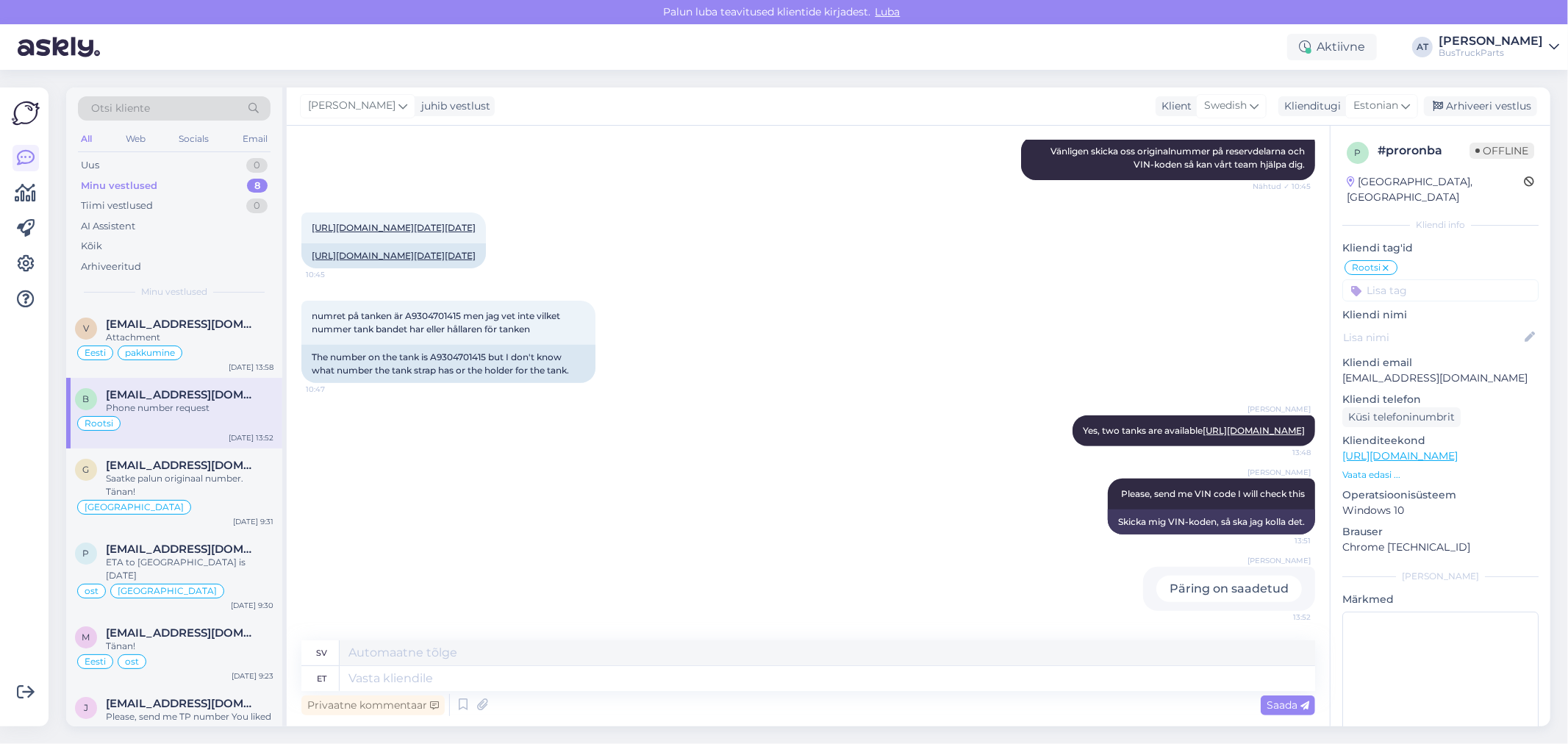
click at [901, 543] on div "[PERSON_NAME] Please, send me VIN code I will check this 13:51 Skicka mig VIN-k…" at bounding box center [808, 507] width 1014 height 89
click at [165, 479] on div "Saatke palun originaal number. Tänan!" at bounding box center [189, 485] width 167 height 27
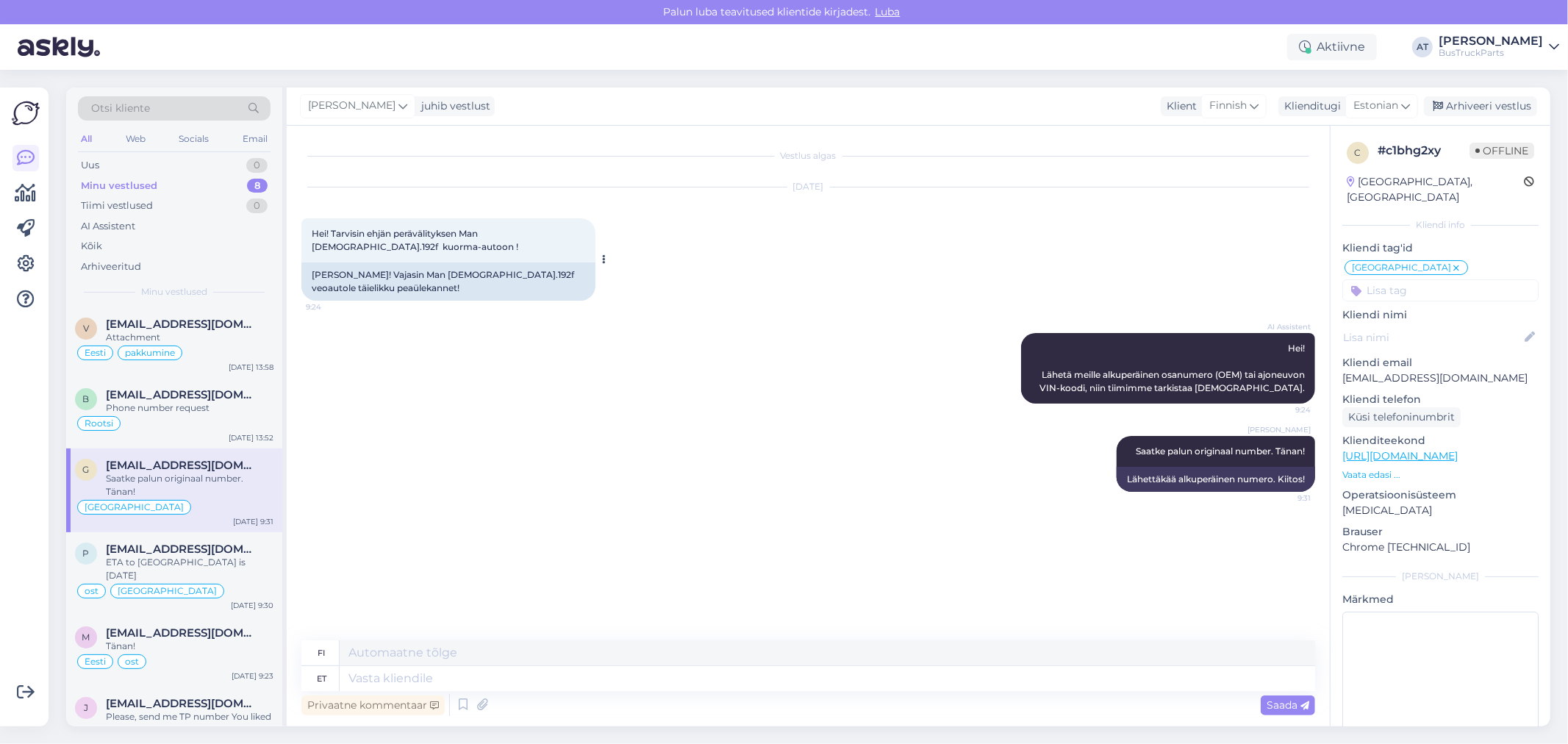
click at [498, 270] on div "[PERSON_NAME]! Vajasin Man [DEMOGRAPHIC_DATA].192f veoautole täielikku peaüleka…" at bounding box center [448, 281] width 294 height 38
click at [215, 562] on div "ETA to [GEOGRAPHIC_DATA] is [DATE]" at bounding box center [189, 569] width 167 height 27
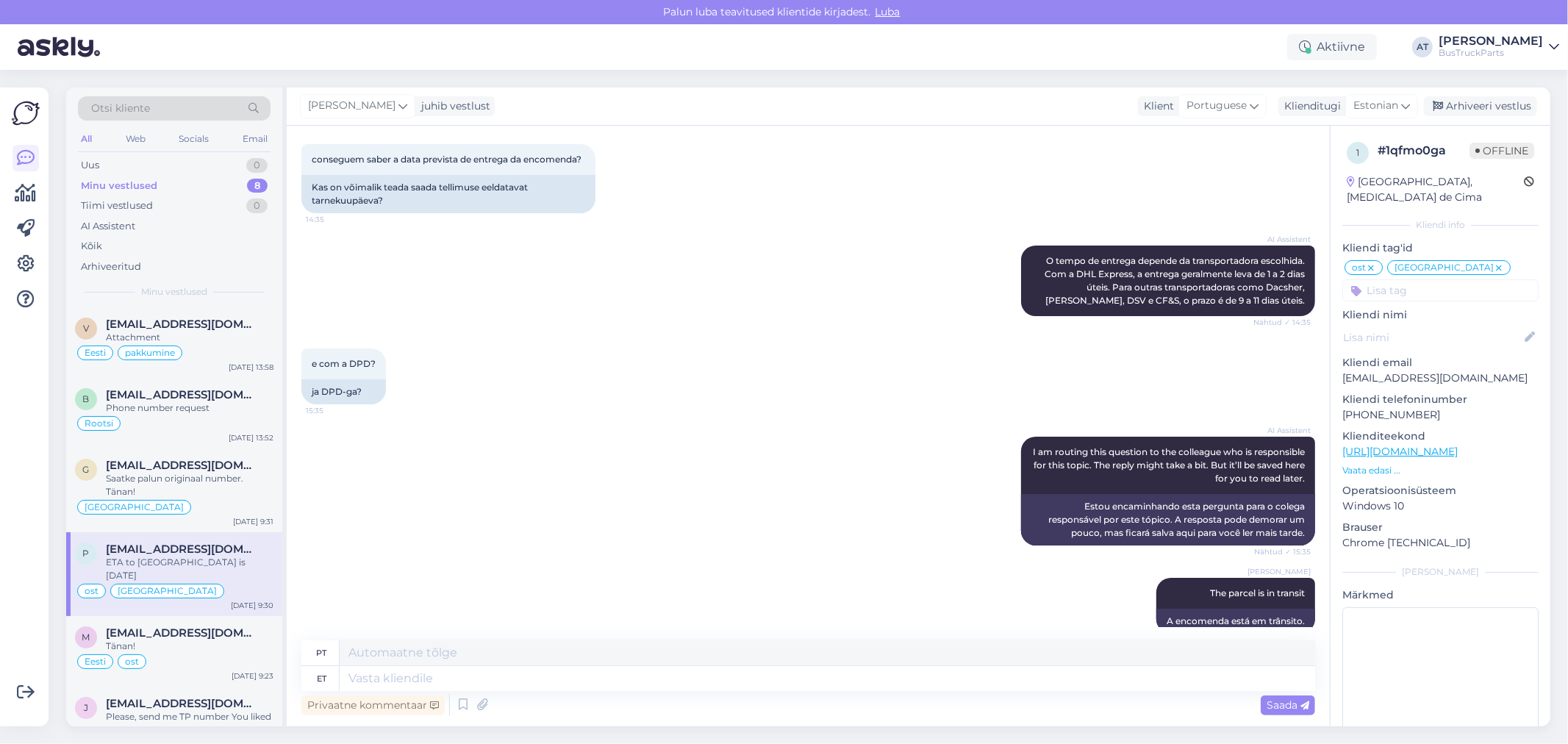
scroll to position [9217, 0]
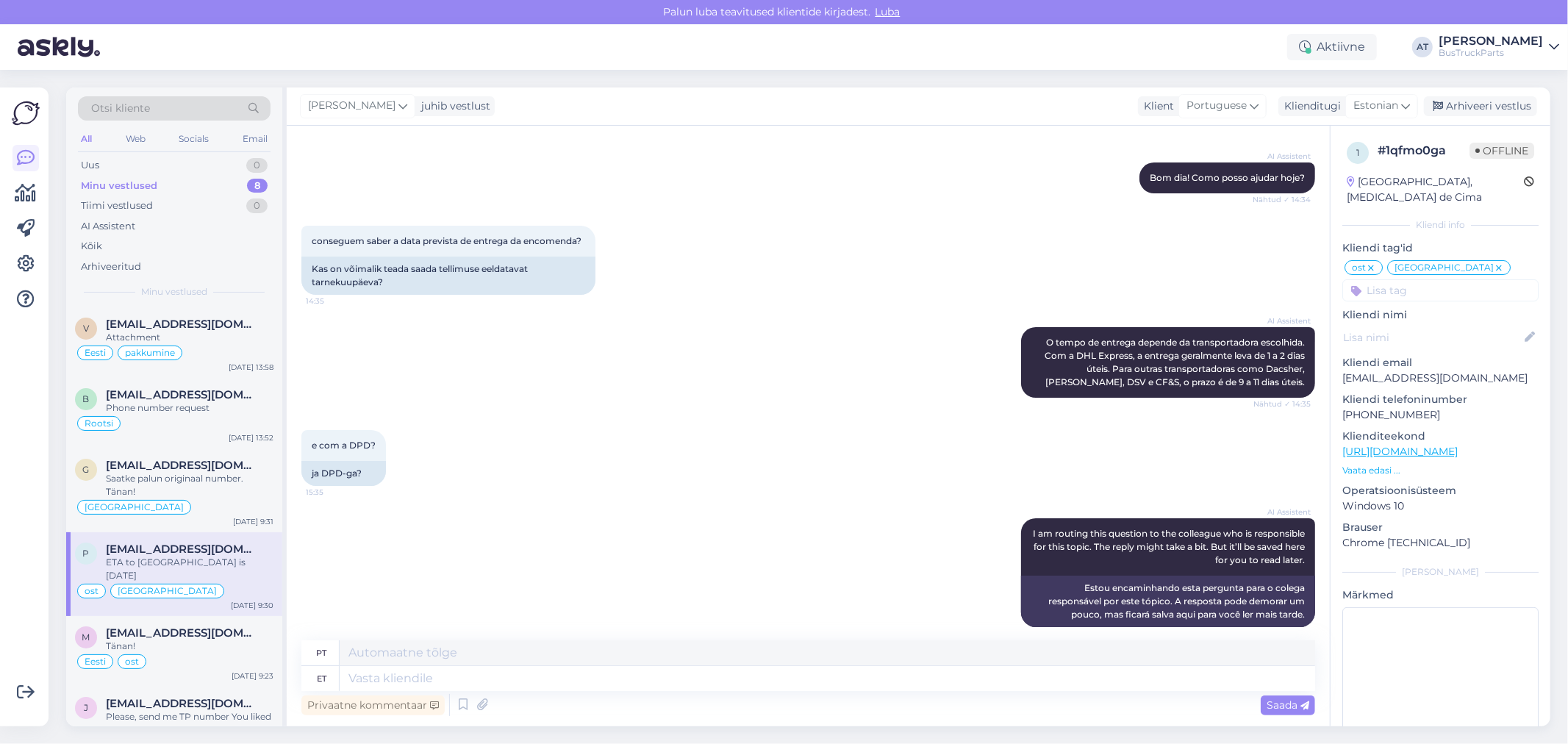
click at [1487, 93] on div "[PERSON_NAME] juhib vestlust Klient Portuguese Klienditugi Estonian Arhiveeri v…" at bounding box center [918, 107] width 1264 height 38
click at [1486, 103] on div "Arhiveeri vestlus" at bounding box center [1480, 107] width 114 height 20
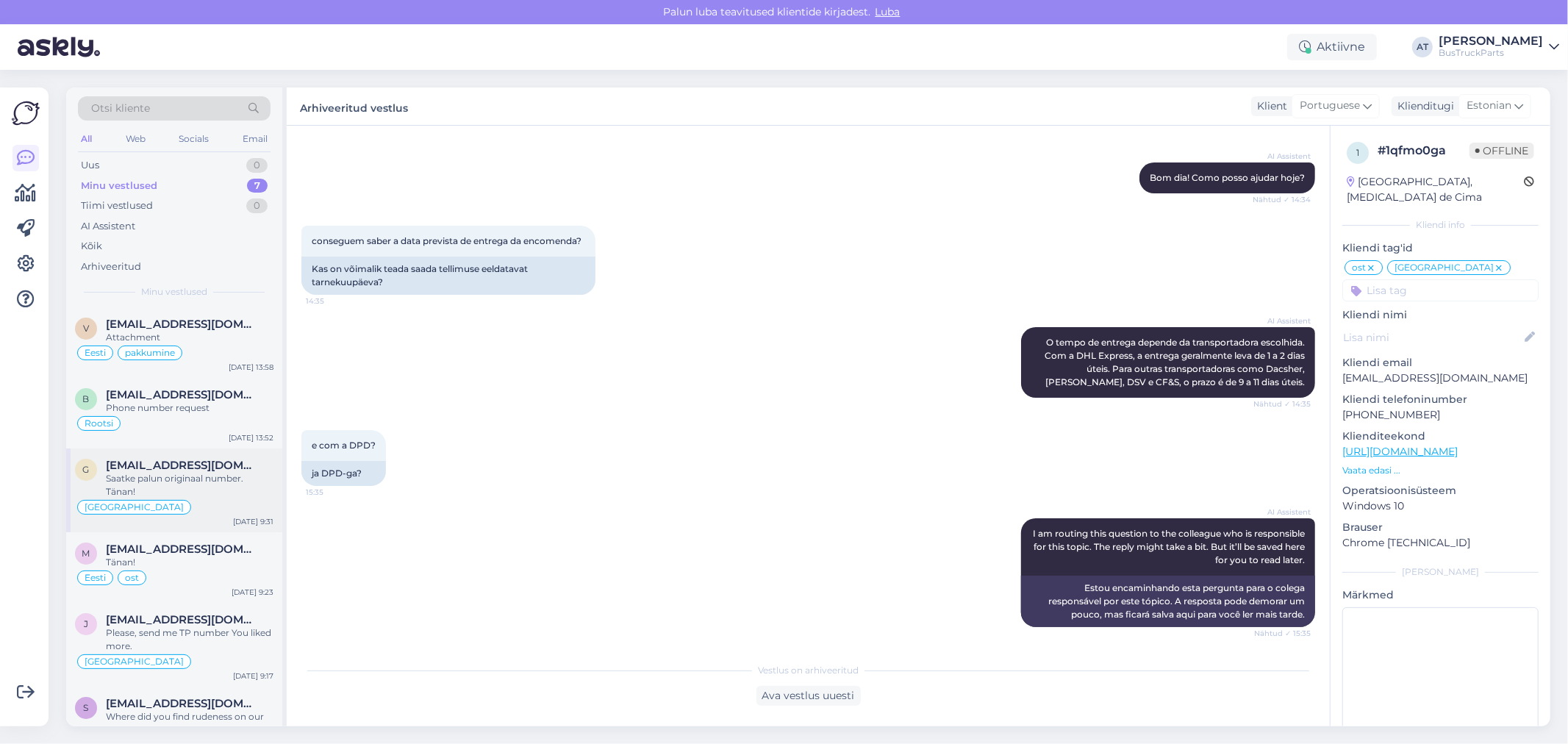
click at [181, 481] on div "Saatke palun originaal number. Tänan!" at bounding box center [189, 485] width 167 height 27
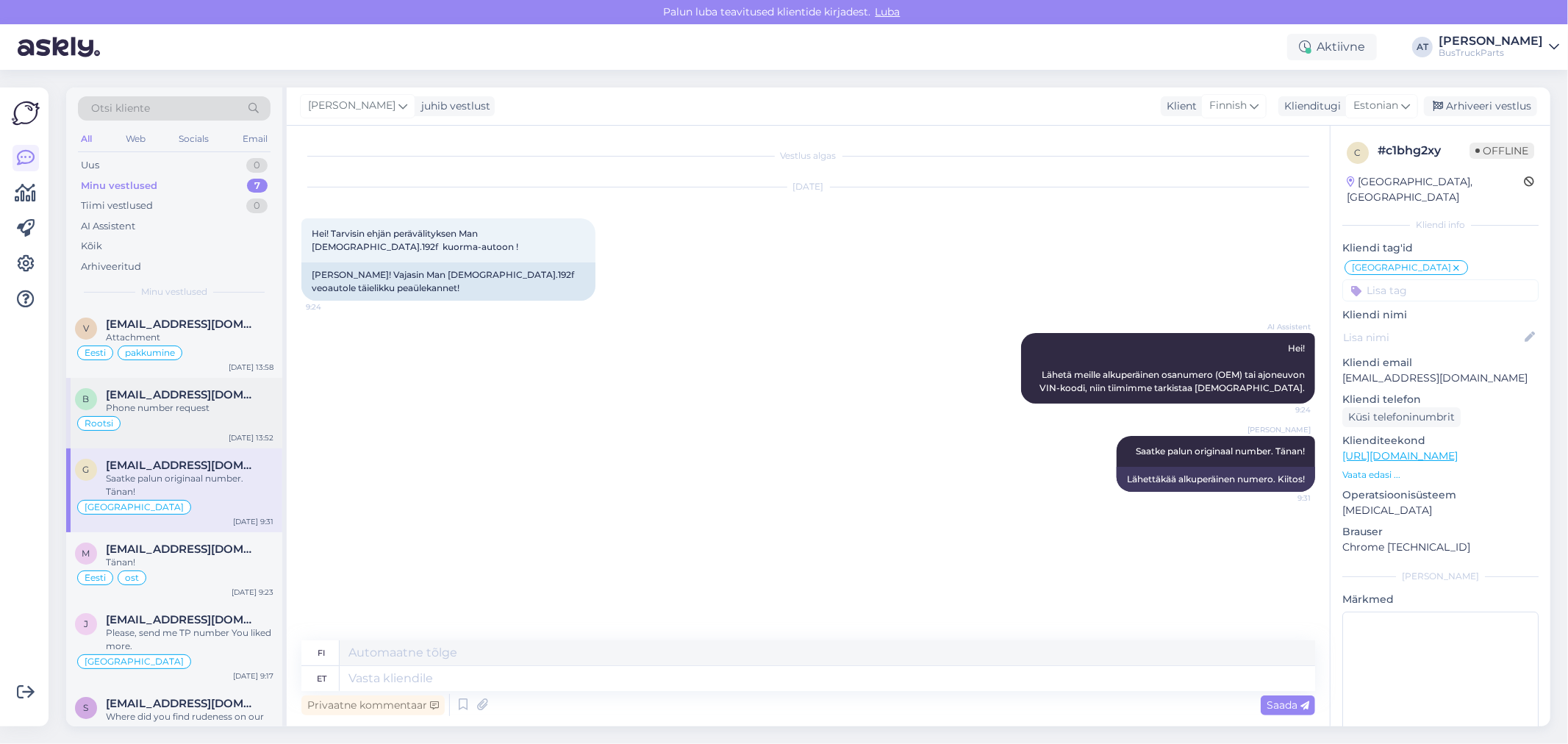
click at [173, 412] on div "Phone number request" at bounding box center [189, 408] width 167 height 13
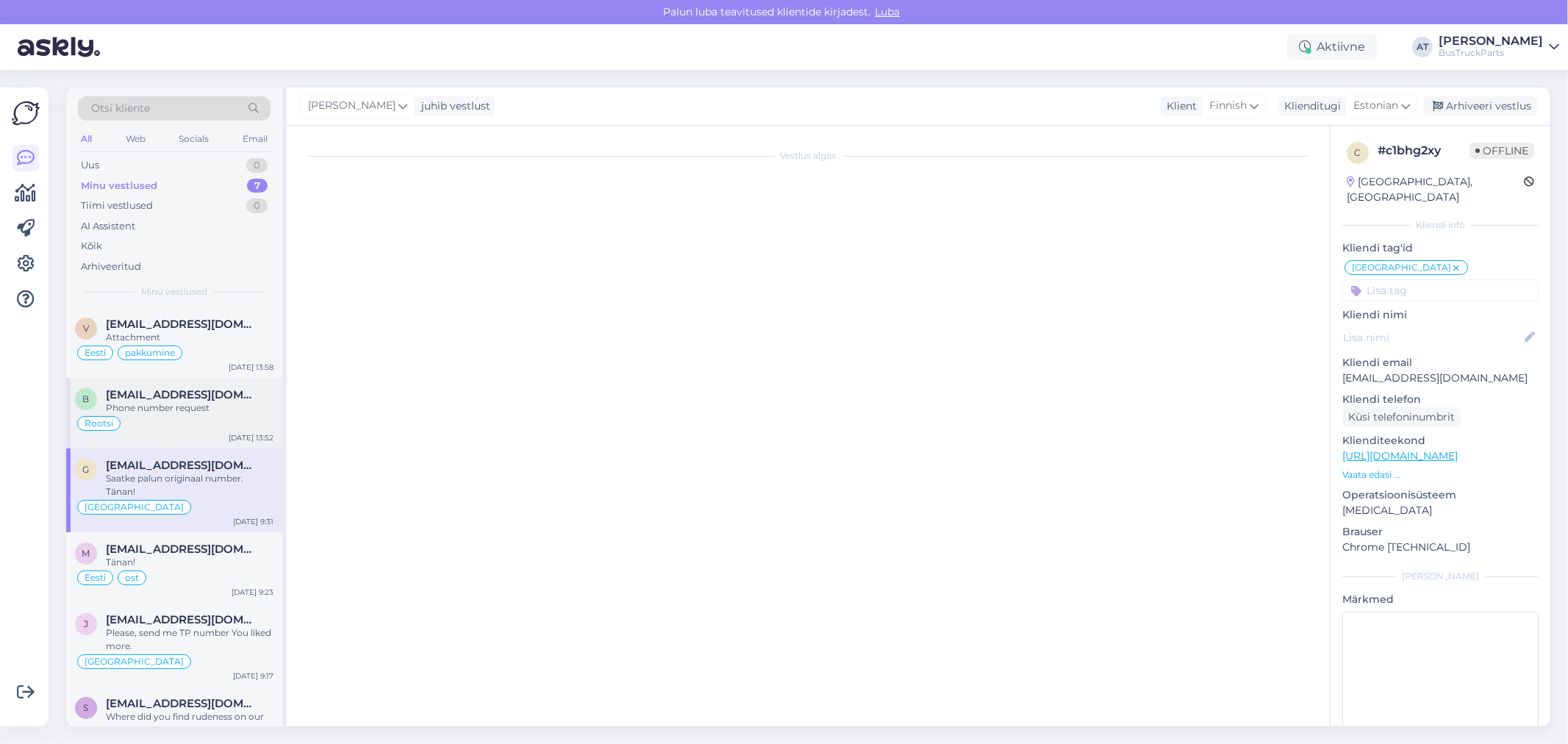
scroll to position [506, 0]
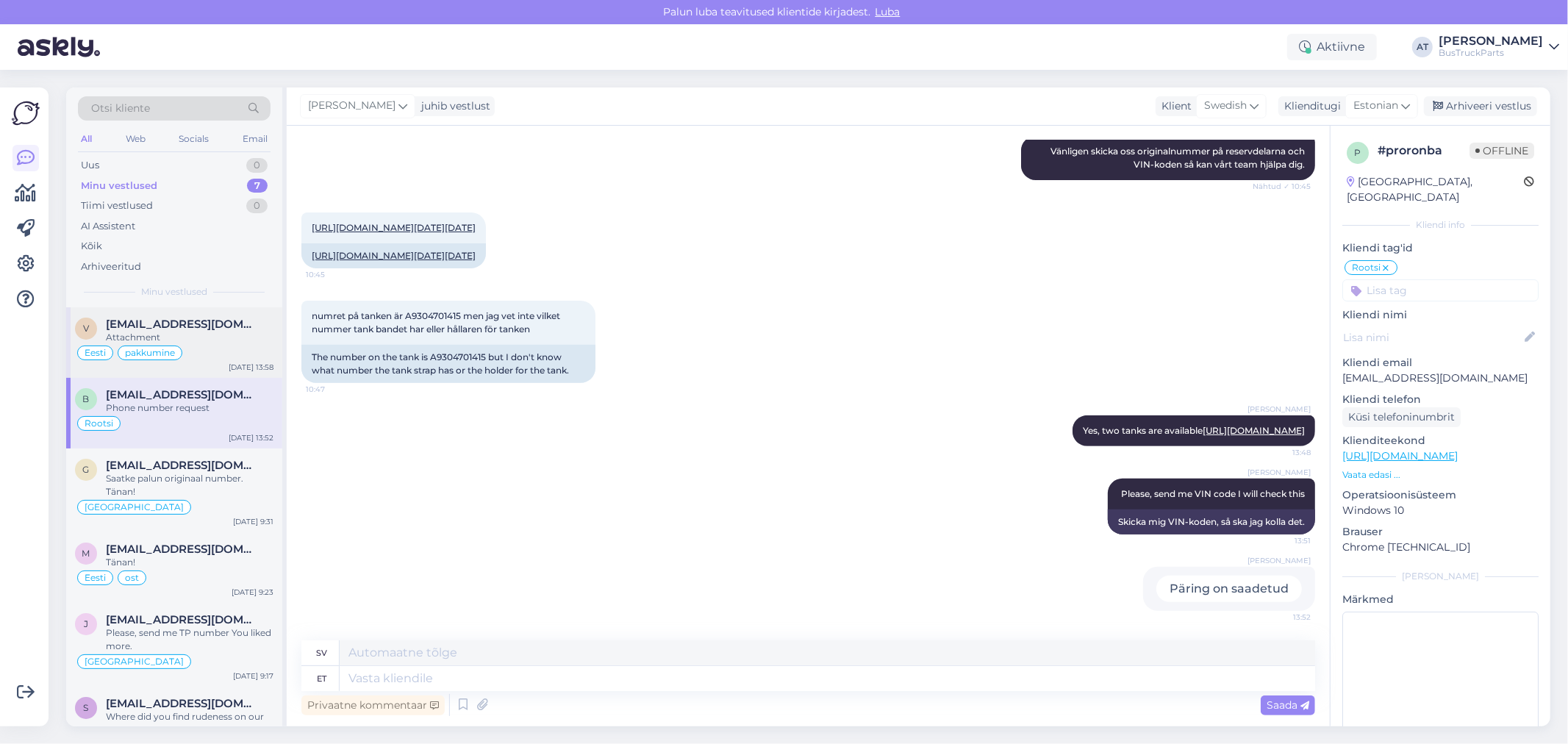
click at [200, 335] on div "Attachment" at bounding box center [189, 338] width 167 height 13
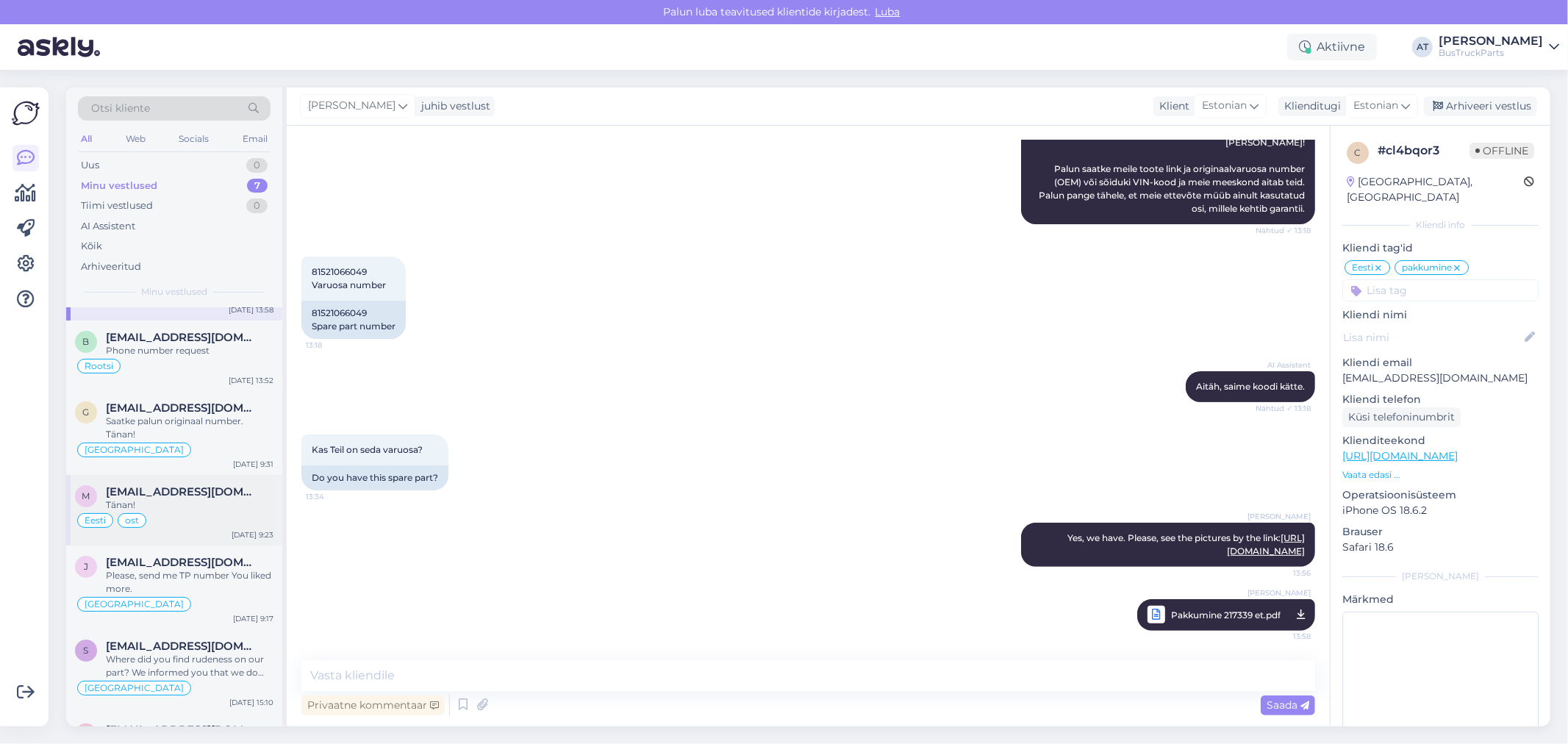
scroll to position [81, 0]
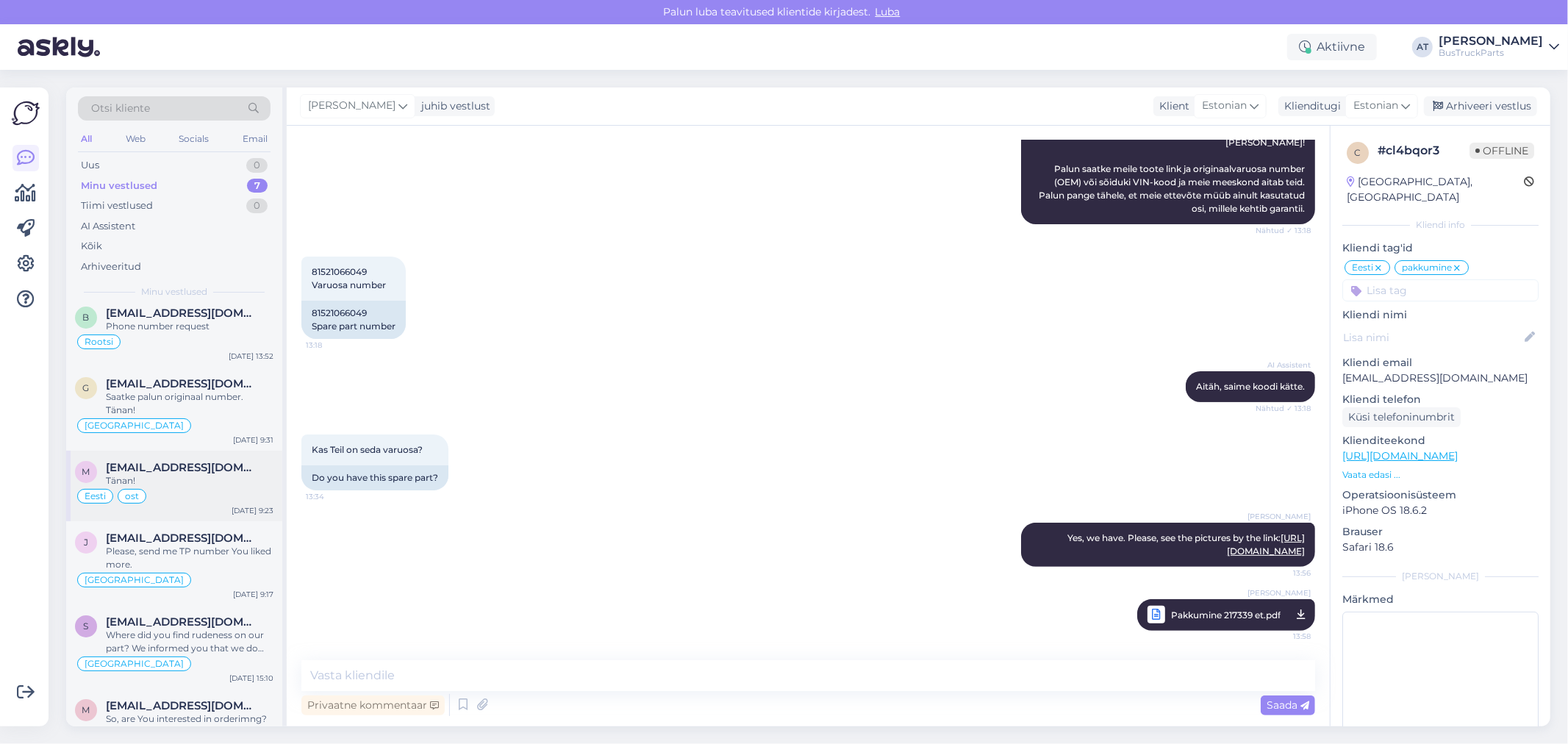
click at [200, 464] on span "[EMAIL_ADDRESS][DOMAIN_NAME]" at bounding box center [182, 467] width 153 height 13
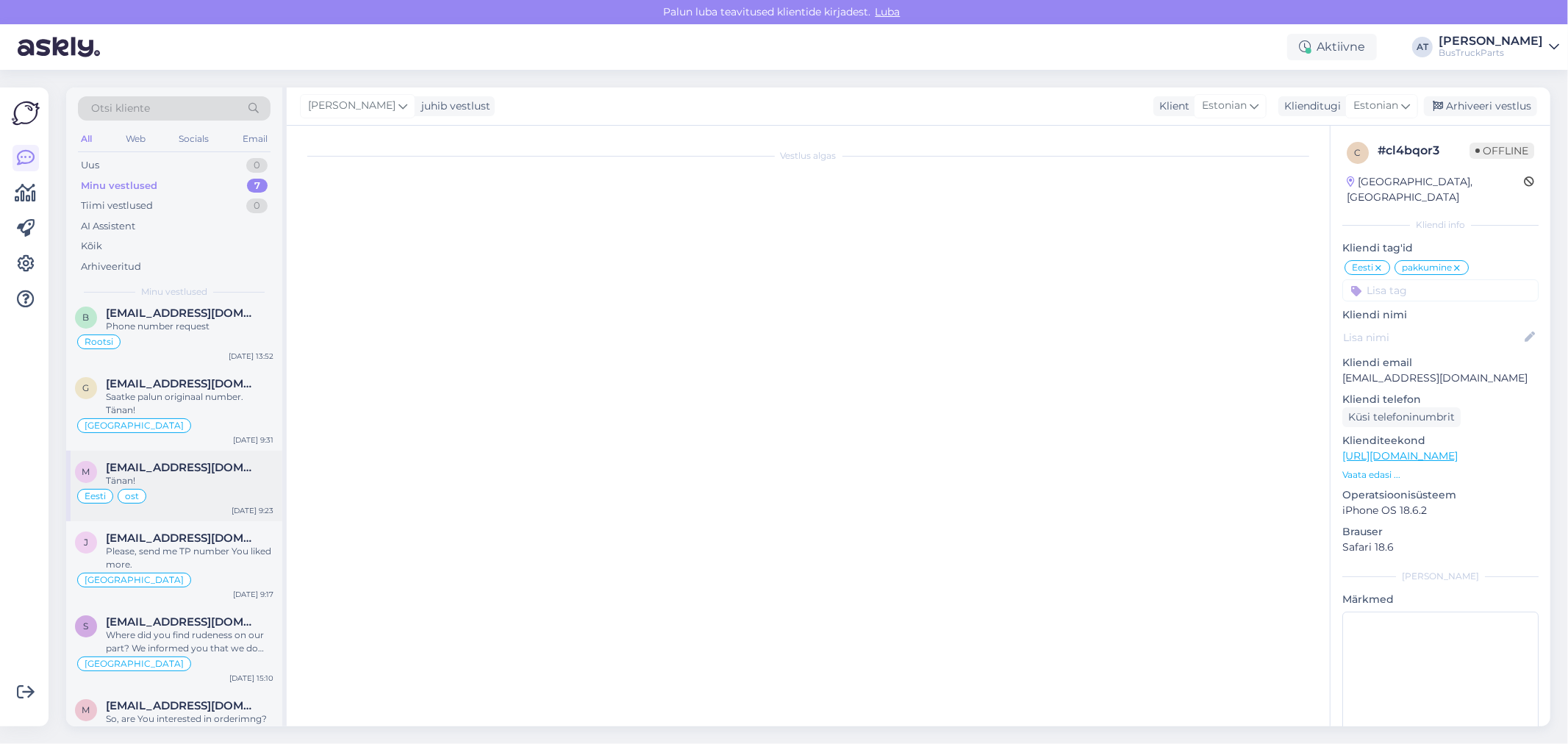
scroll to position [4764, 0]
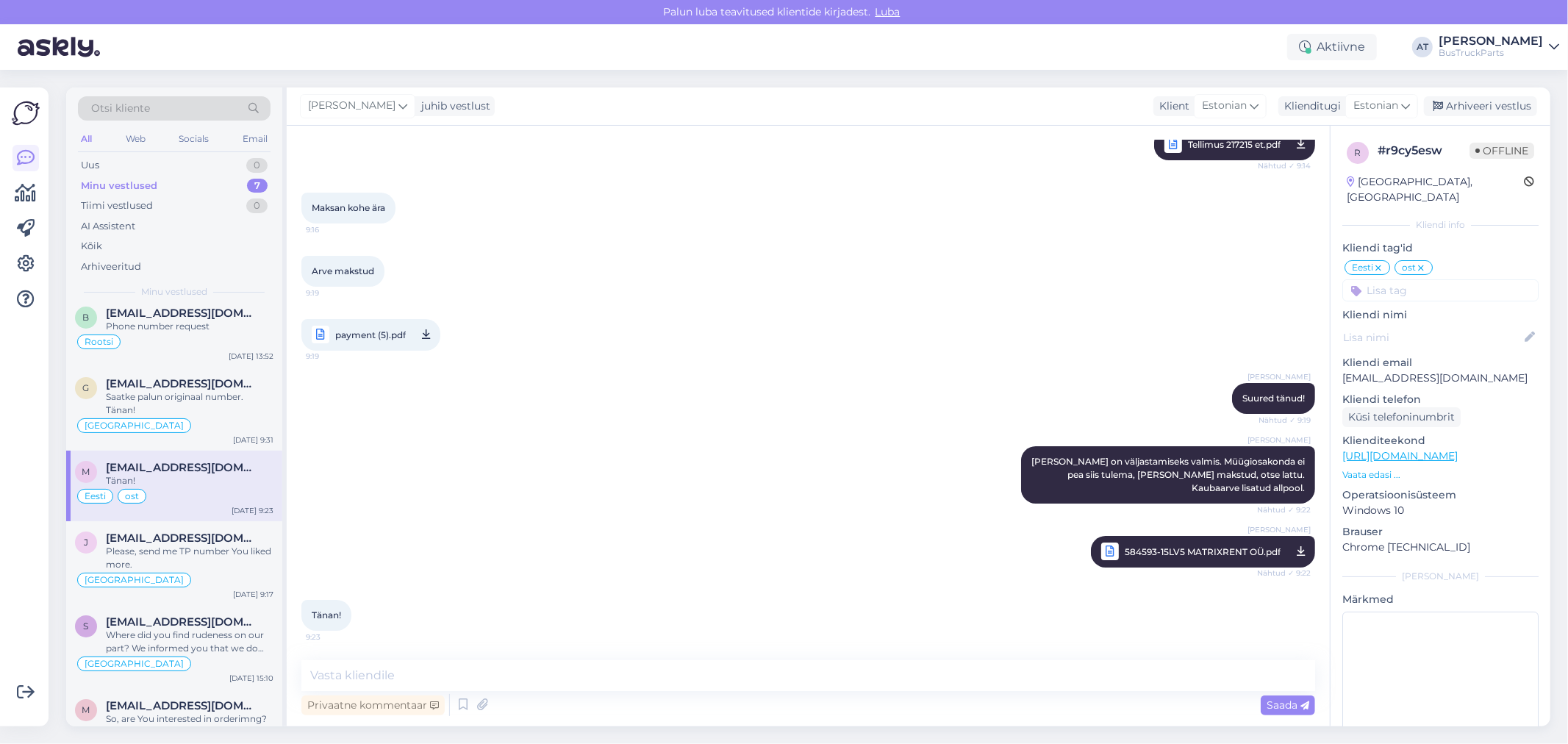
click at [832, 441] on div "[PERSON_NAME] on väljastamiseks valmis. Müügiosakonda ei pea siis tulema, [PERS…" at bounding box center [808, 475] width 1014 height 90
click at [1489, 110] on div "Arhiveeri vestlus" at bounding box center [1480, 107] width 114 height 20
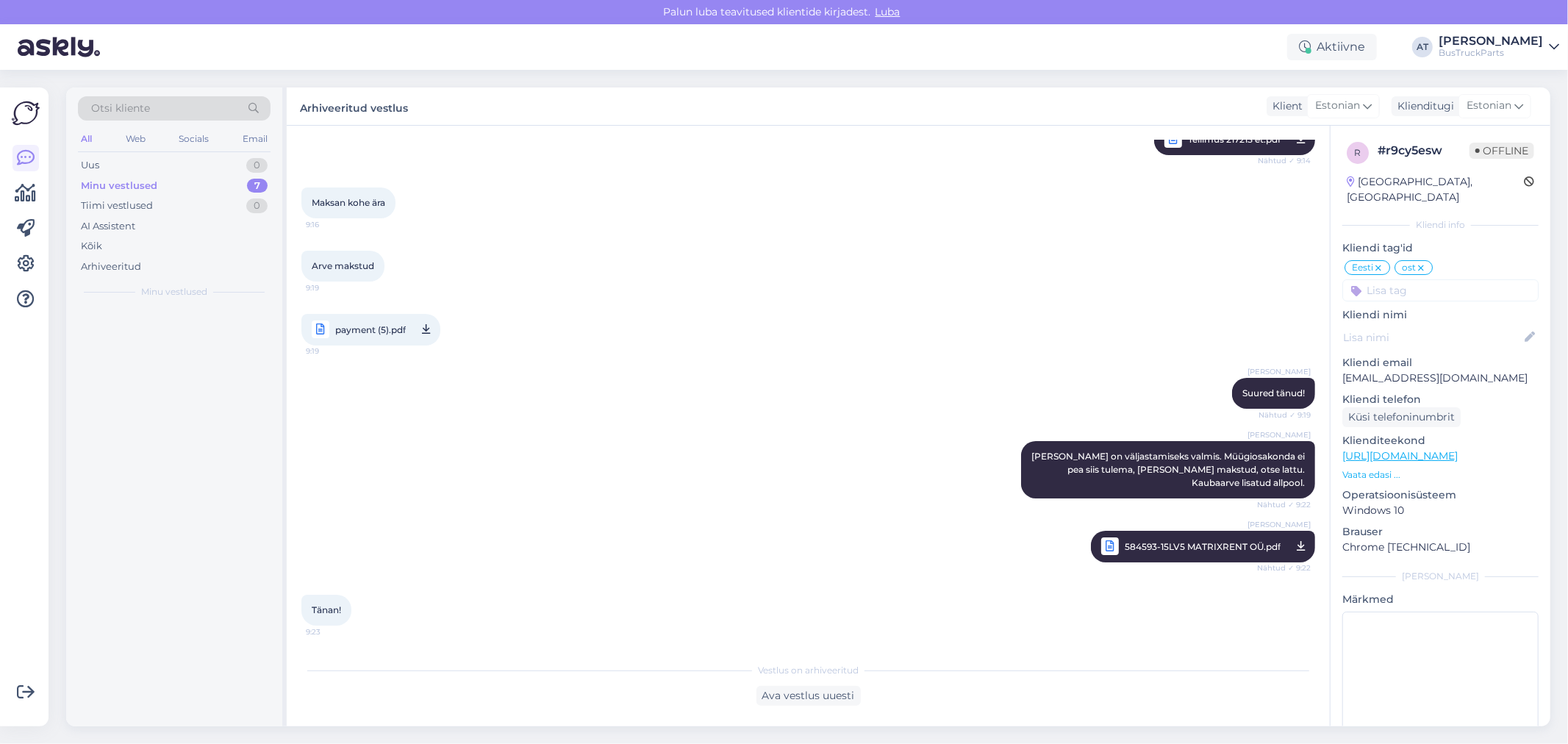
scroll to position [0, 0]
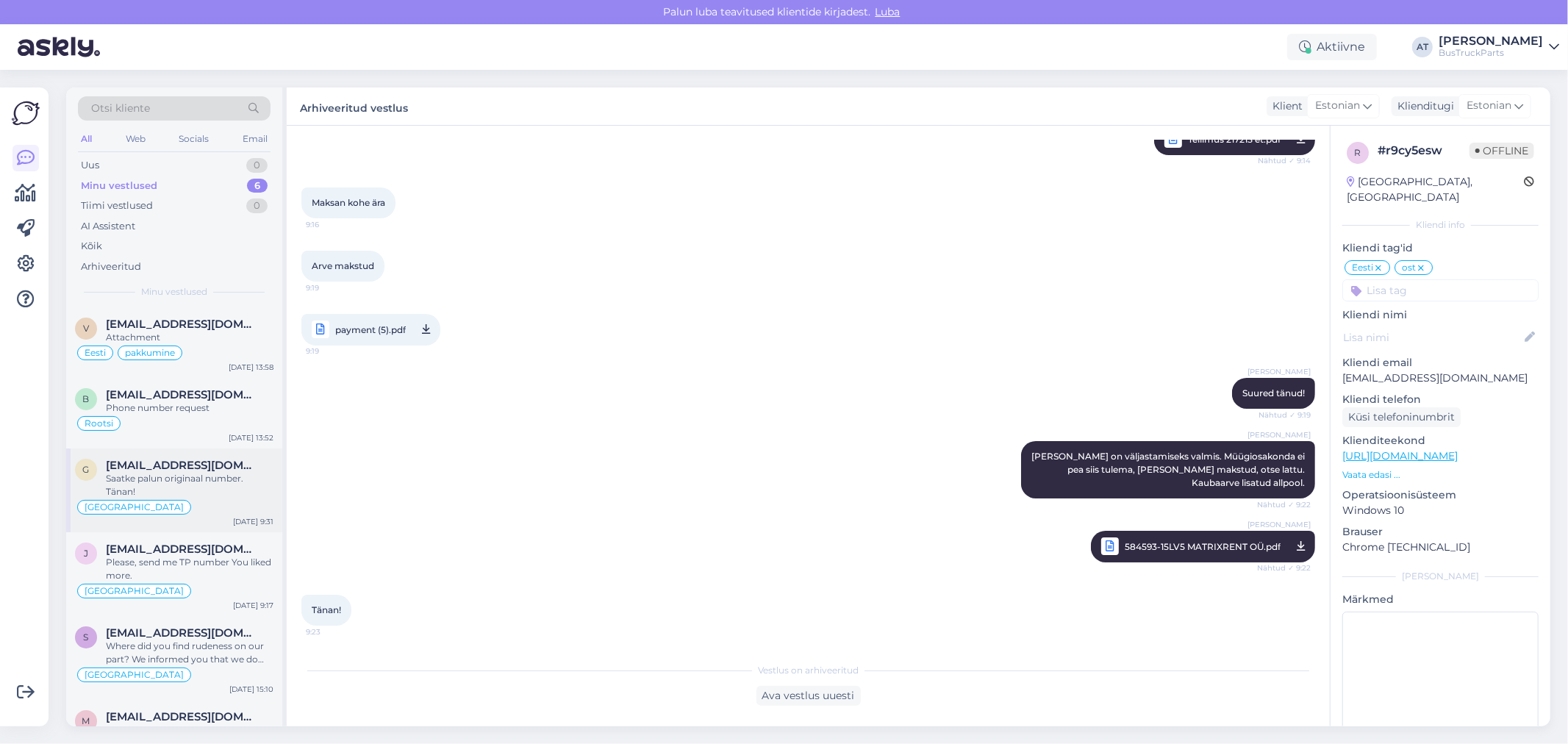
click at [125, 481] on div "Saatke palun originaal number. Tänan!" at bounding box center [189, 485] width 167 height 27
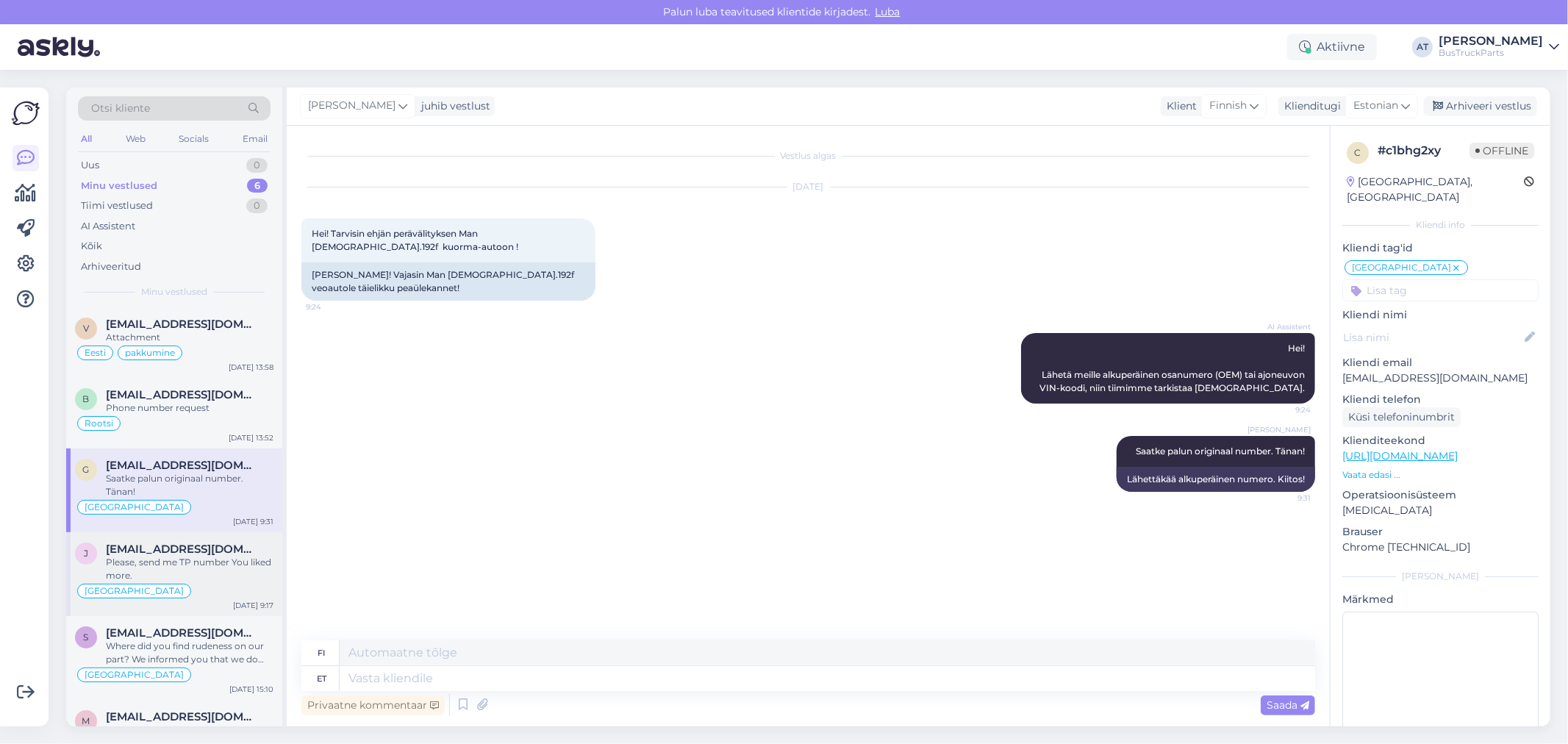
click at [195, 563] on div "Please, send me TP number You liked more." at bounding box center [189, 569] width 167 height 27
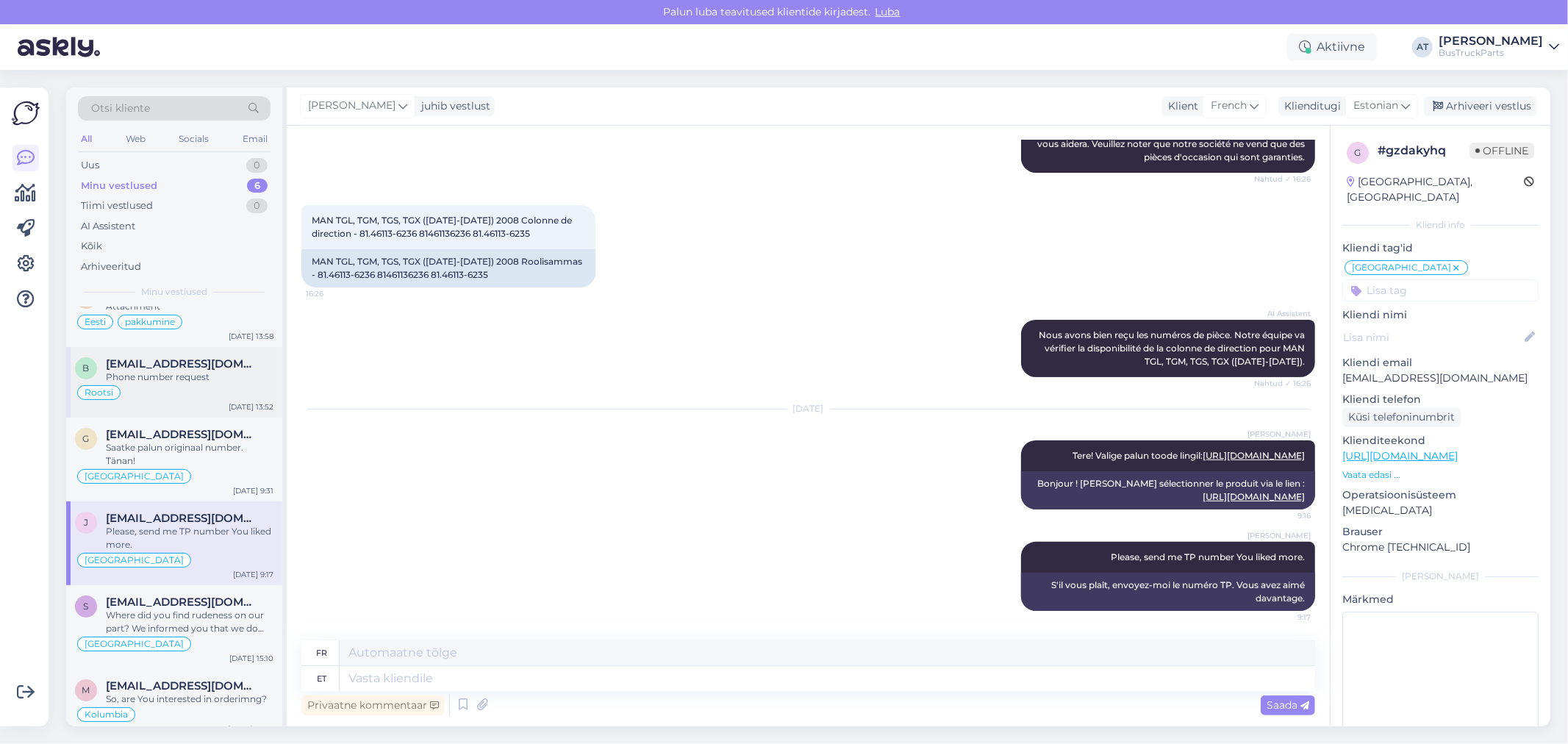
scroll to position [45, 0]
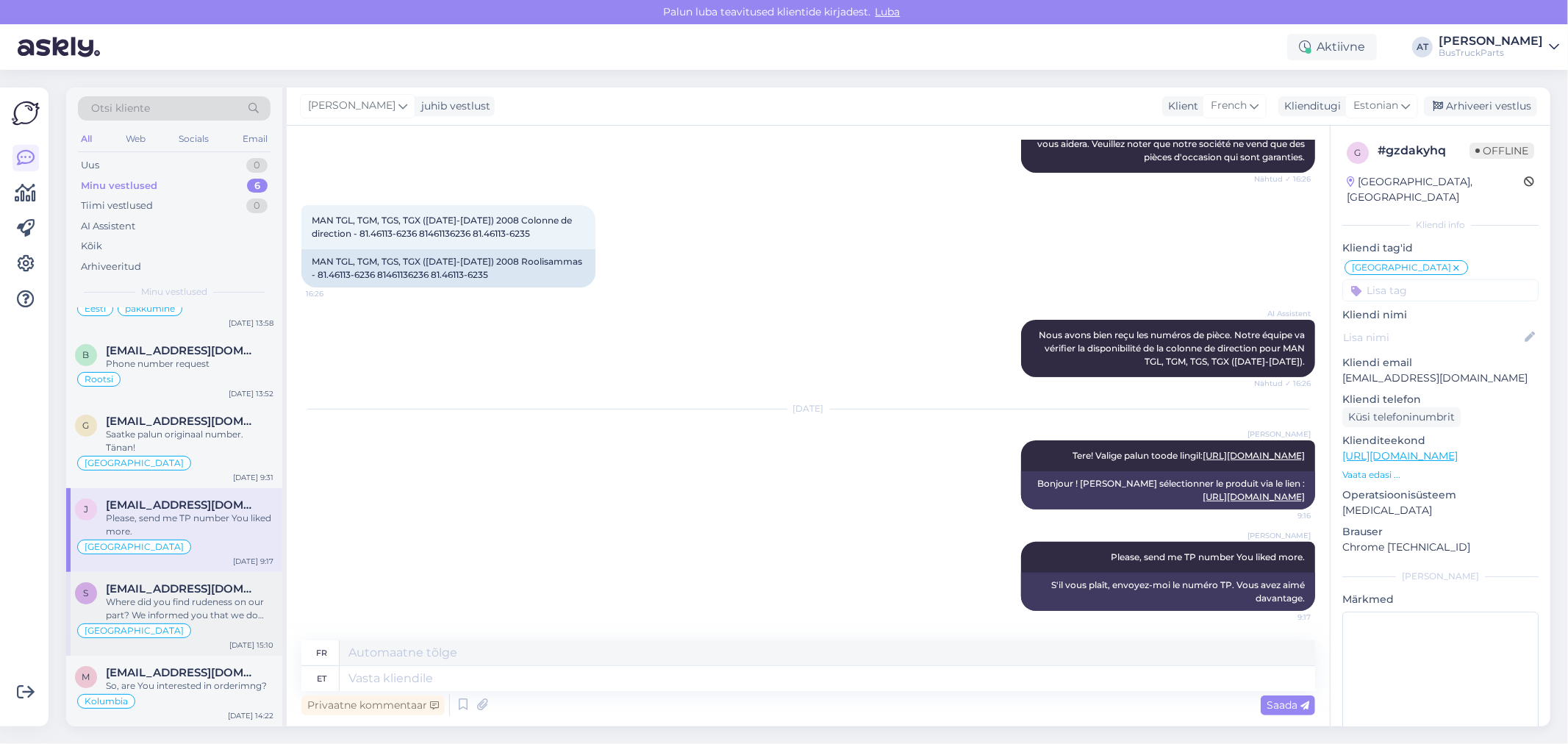
click at [179, 595] on div "Where did you find rudeness on our part? We informed you that we do not have th…" at bounding box center [189, 609] width 167 height 27
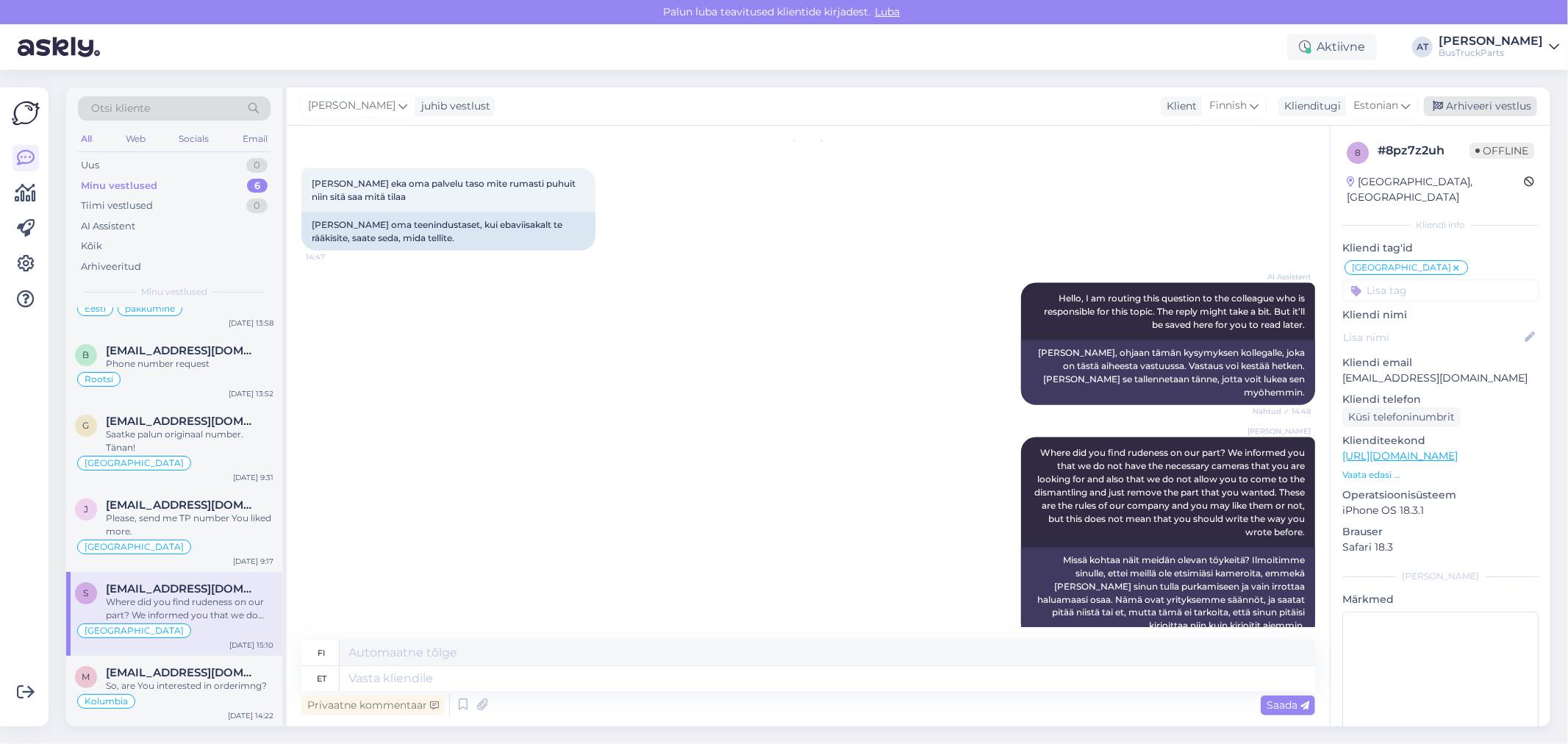
click at [1473, 111] on div "Arhiveeri vestlus" at bounding box center [1480, 107] width 114 height 20
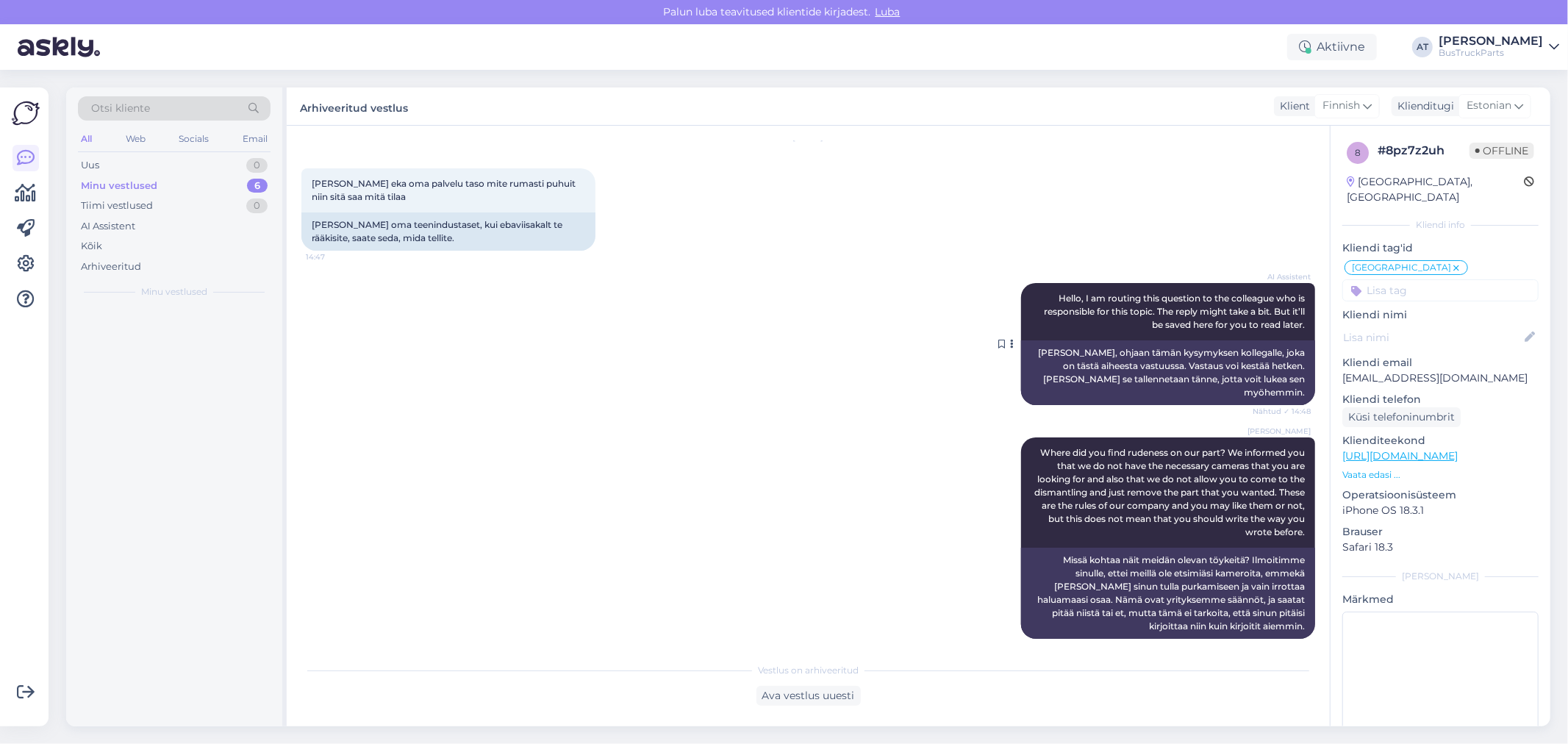
scroll to position [0, 0]
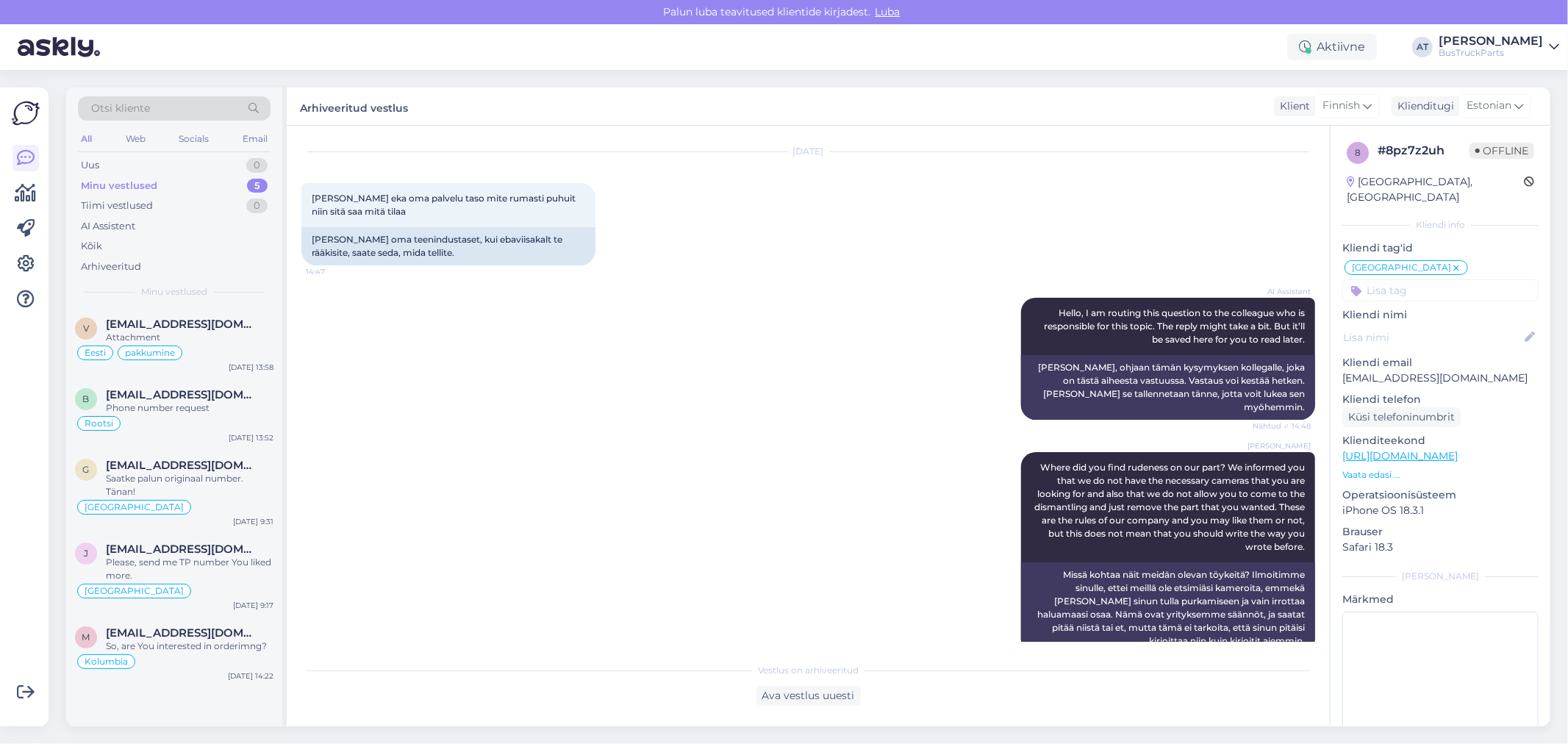
drag, startPoint x: 207, startPoint y: 636, endPoint x: 295, endPoint y: 620, distance: 89.4
click at [206, 637] on span "[EMAIL_ADDRESS][DOMAIN_NAME]" at bounding box center [182, 633] width 153 height 13
